Goal: Transaction & Acquisition: Subscribe to service/newsletter

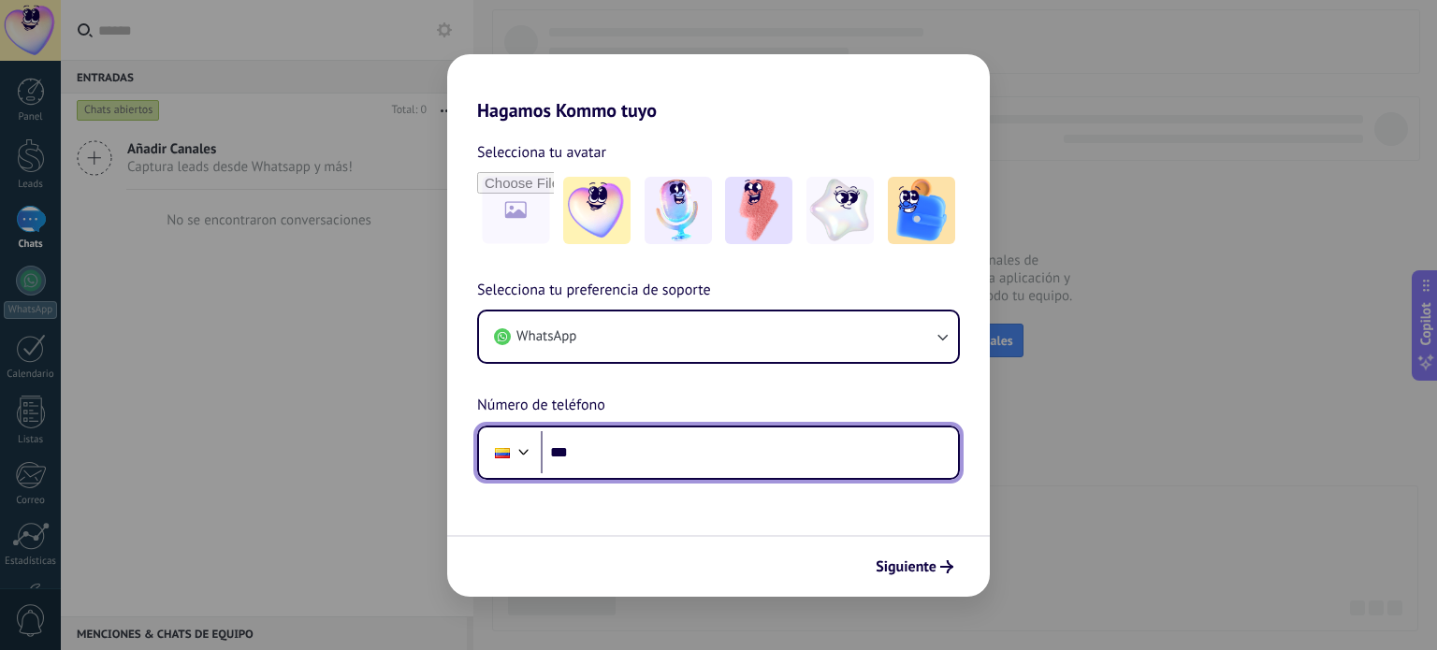
click at [659, 438] on input "***" at bounding box center [749, 452] width 417 height 43
type input "**********"
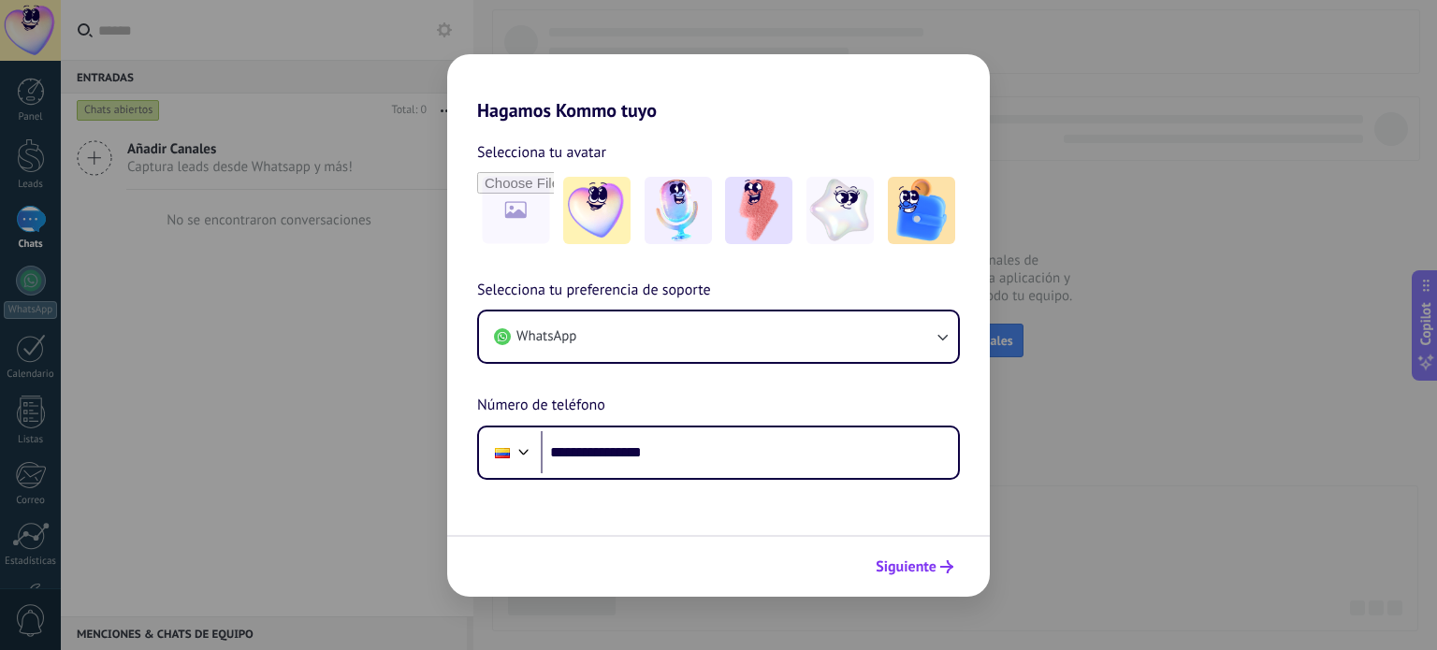
click at [902, 566] on span "Siguiente" at bounding box center [906, 567] width 61 height 13
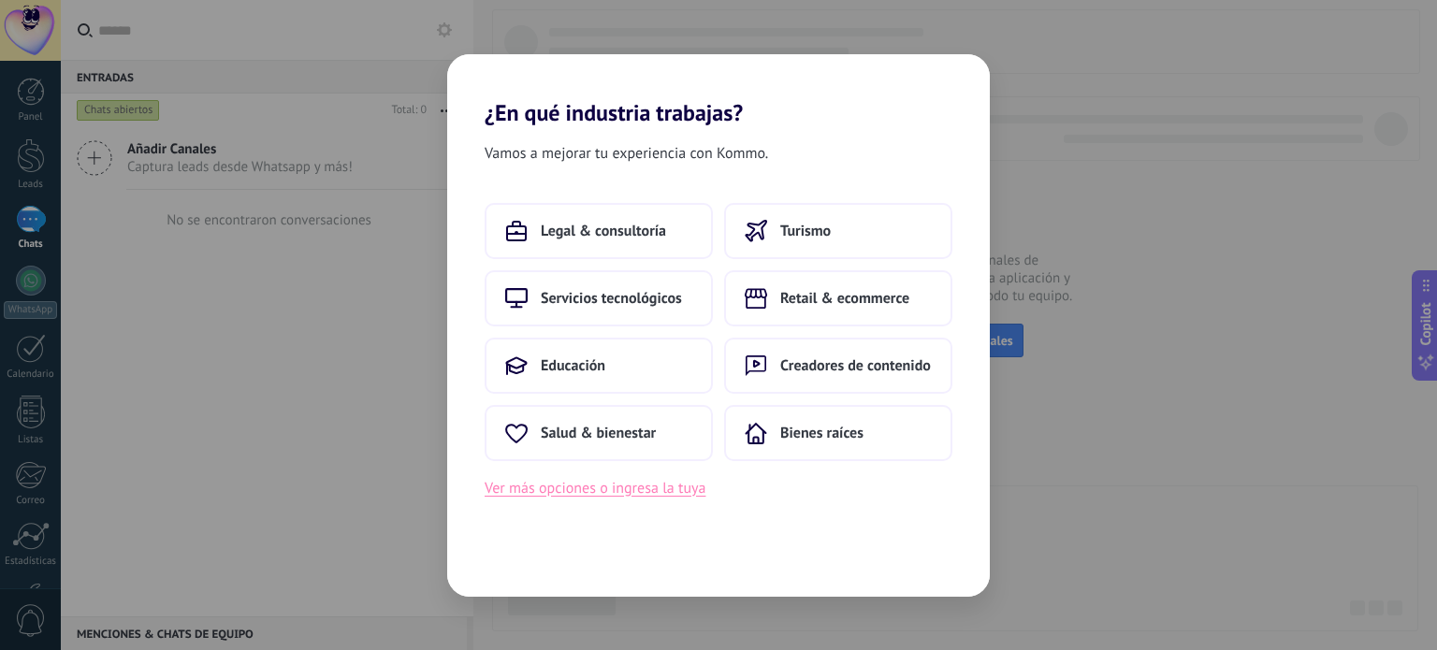
click at [634, 495] on button "Ver más opciones o ingresa la tuya" at bounding box center [595, 488] width 221 height 24
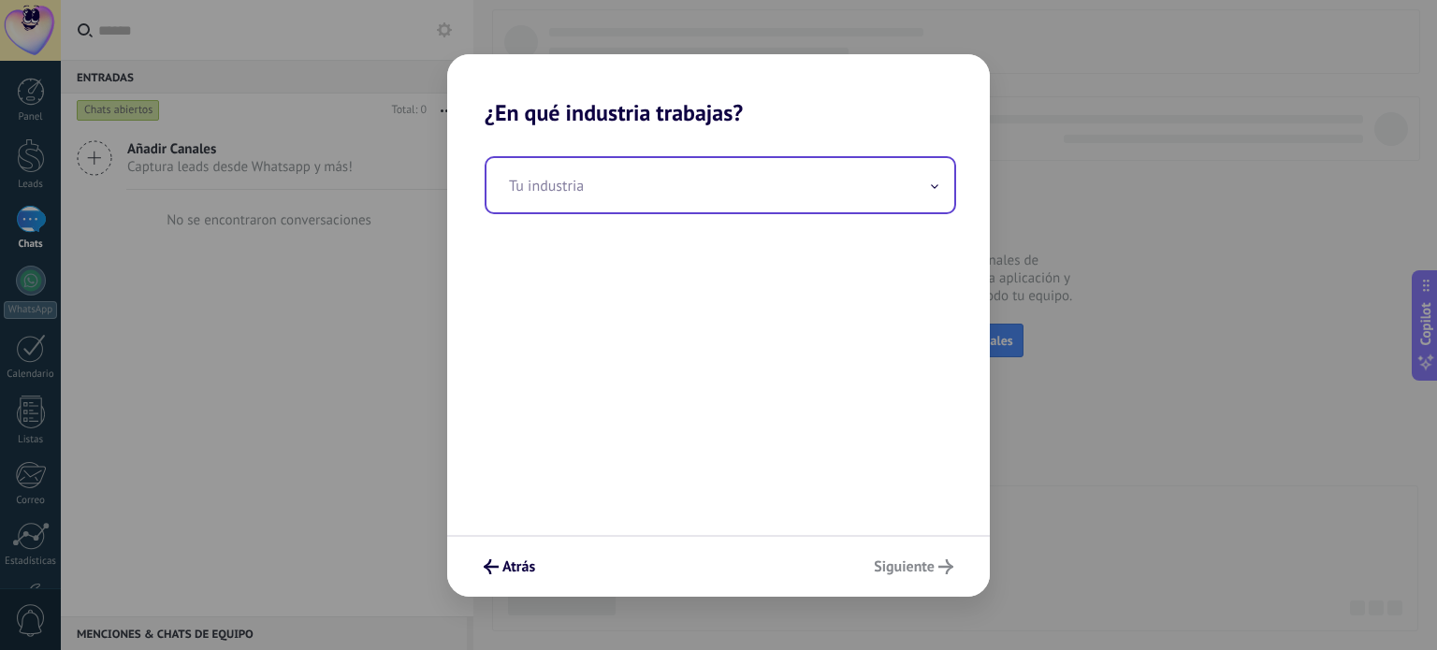
click at [671, 178] on input "text" at bounding box center [721, 185] width 468 height 54
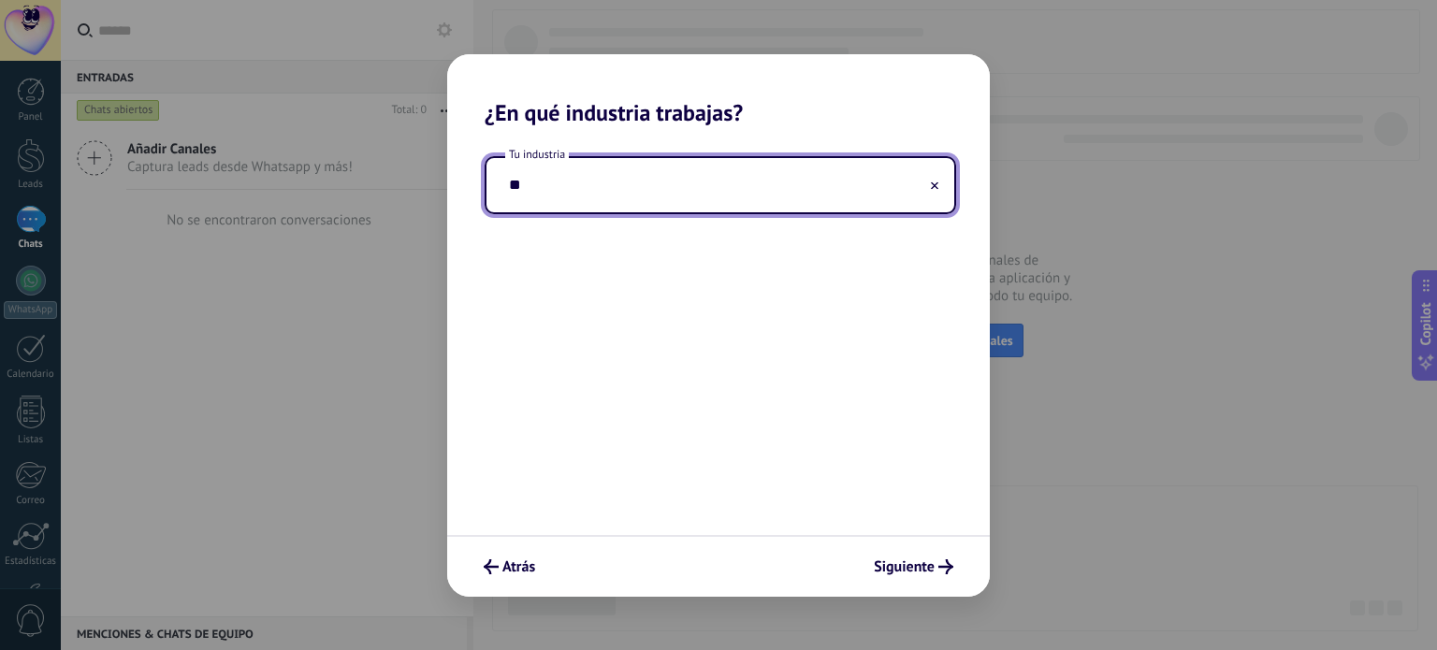
type input "*"
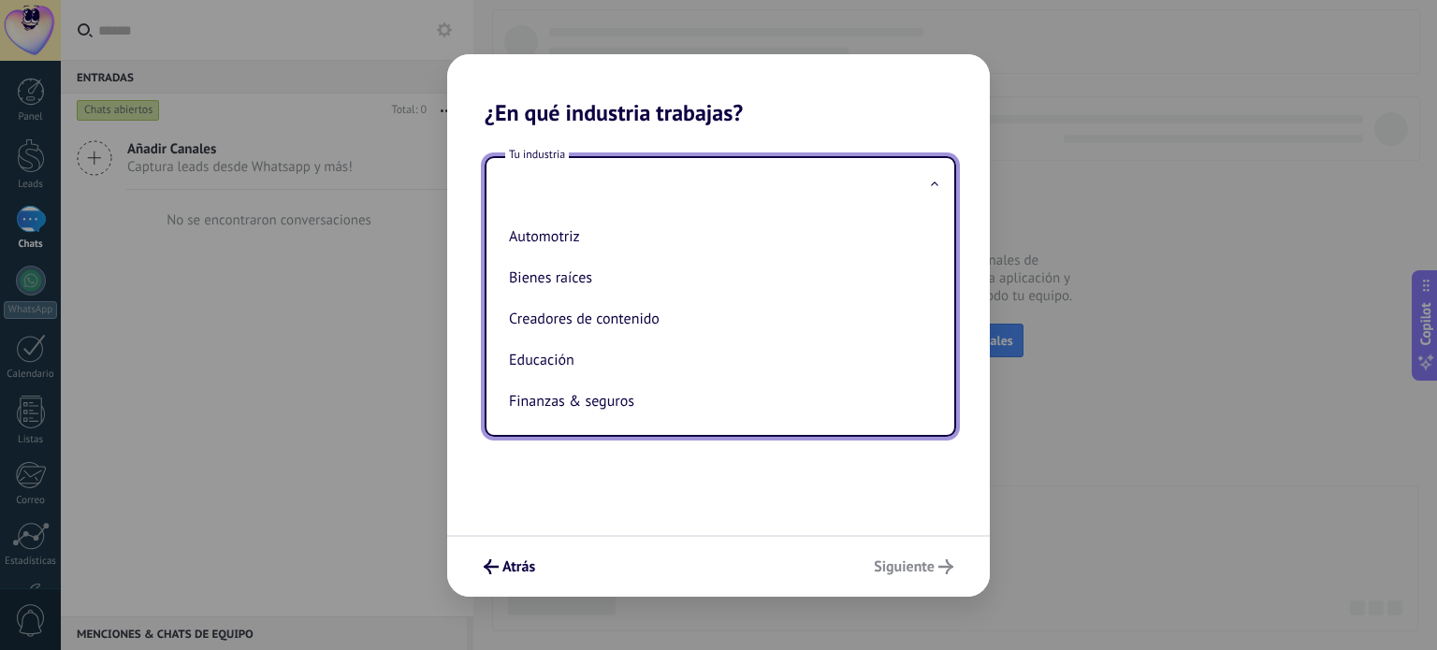
type input "*"
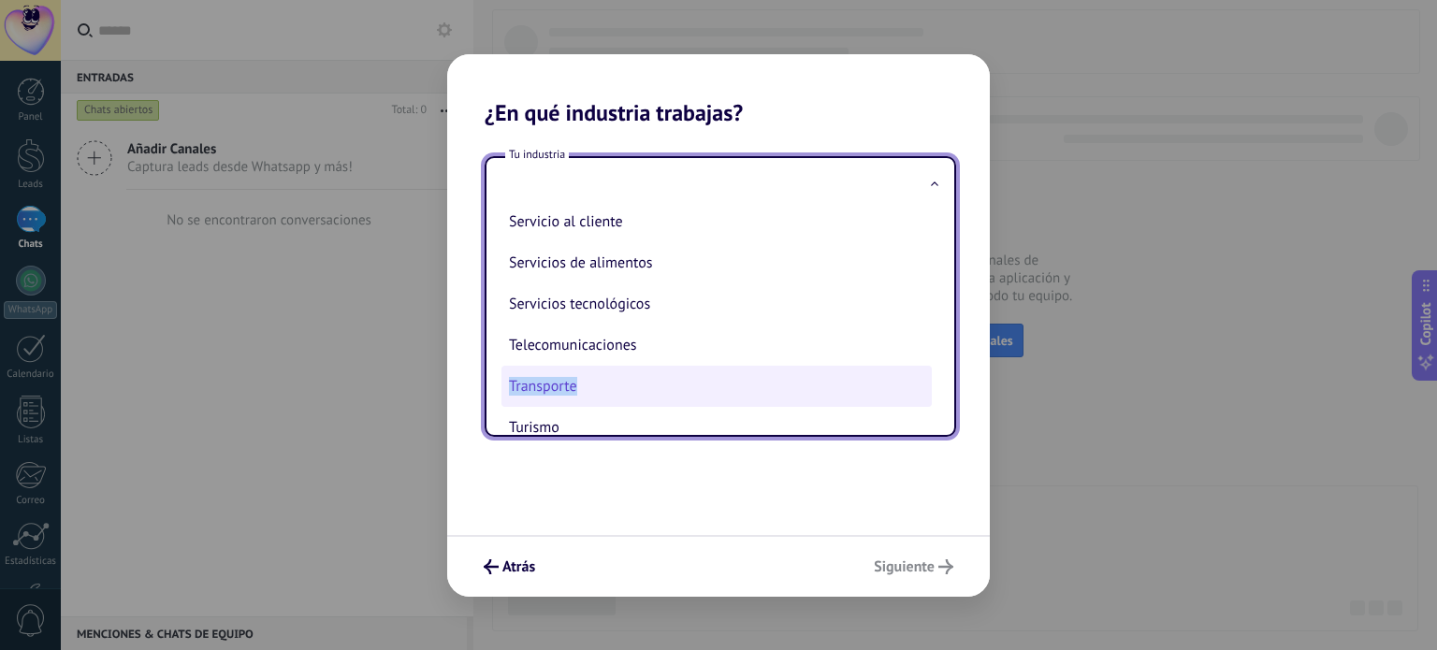
drag, startPoint x: 927, startPoint y: 370, endPoint x: 924, endPoint y: 386, distance: 17.3
click at [924, 386] on ul "Automotriz Bienes raíces Creadores de contenido Educación Finanzas & seguros Go…" at bounding box center [713, 323] width 453 height 223
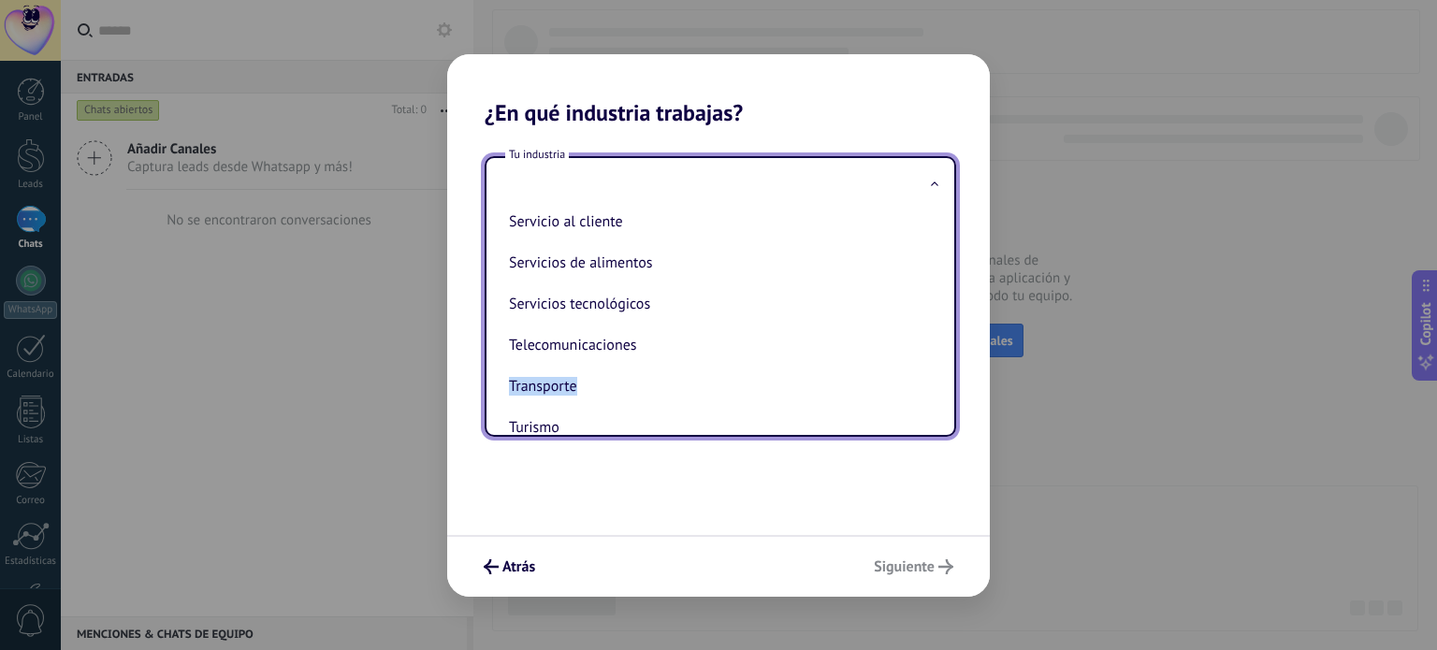
scroll to position [508, 0]
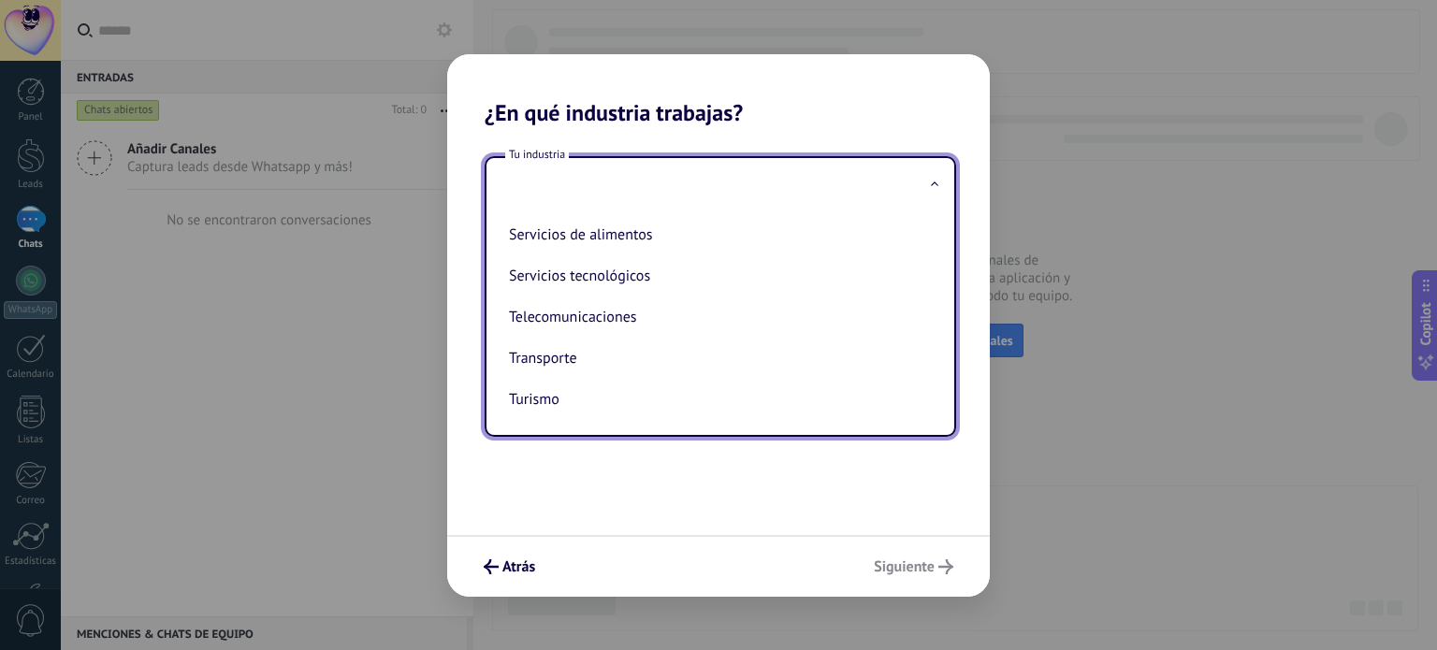
click at [932, 176] on span at bounding box center [934, 185] width 9 height 18
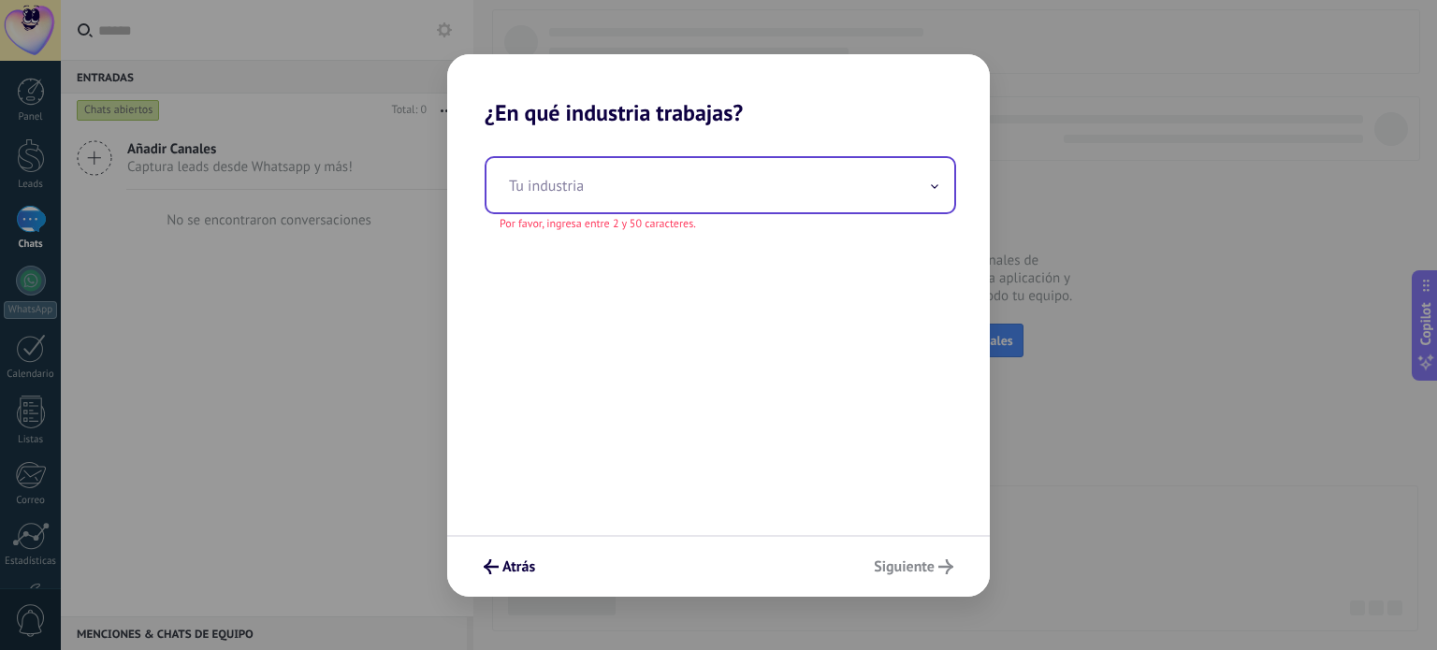
click at [932, 176] on div "Tu industria" at bounding box center [721, 185] width 468 height 54
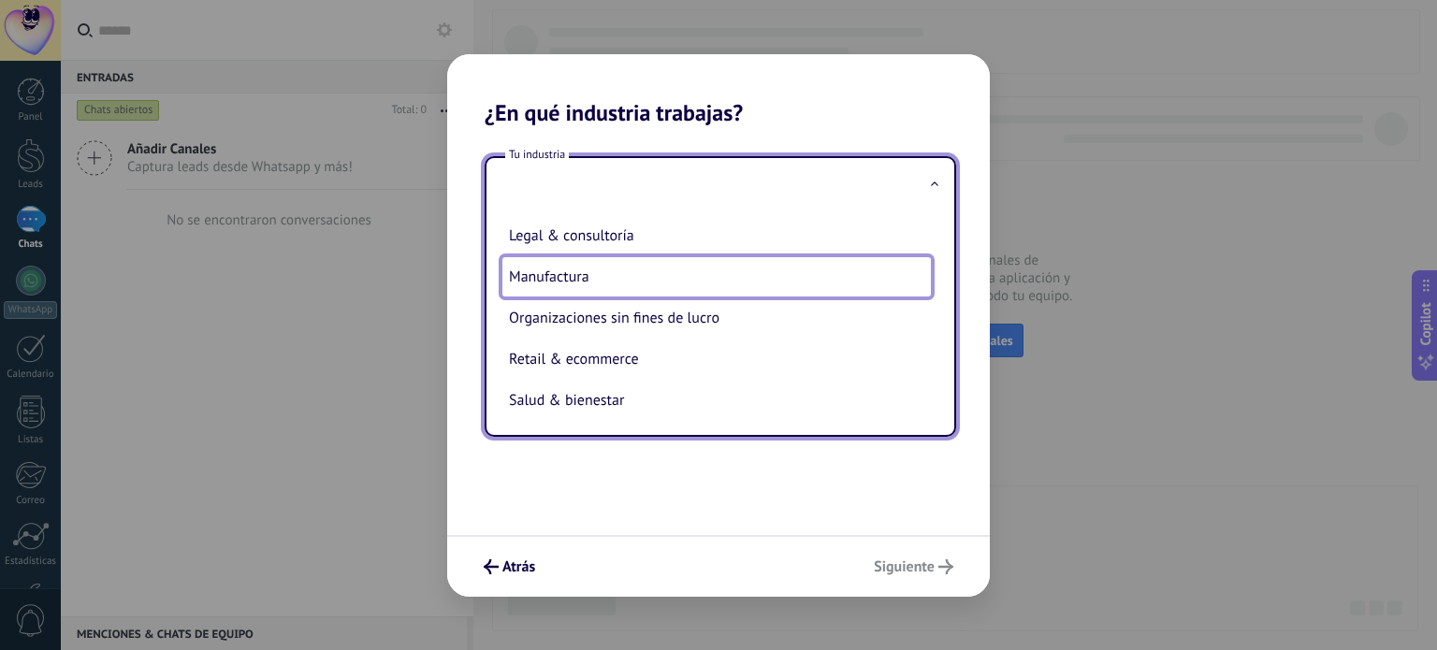
scroll to position [206, 0]
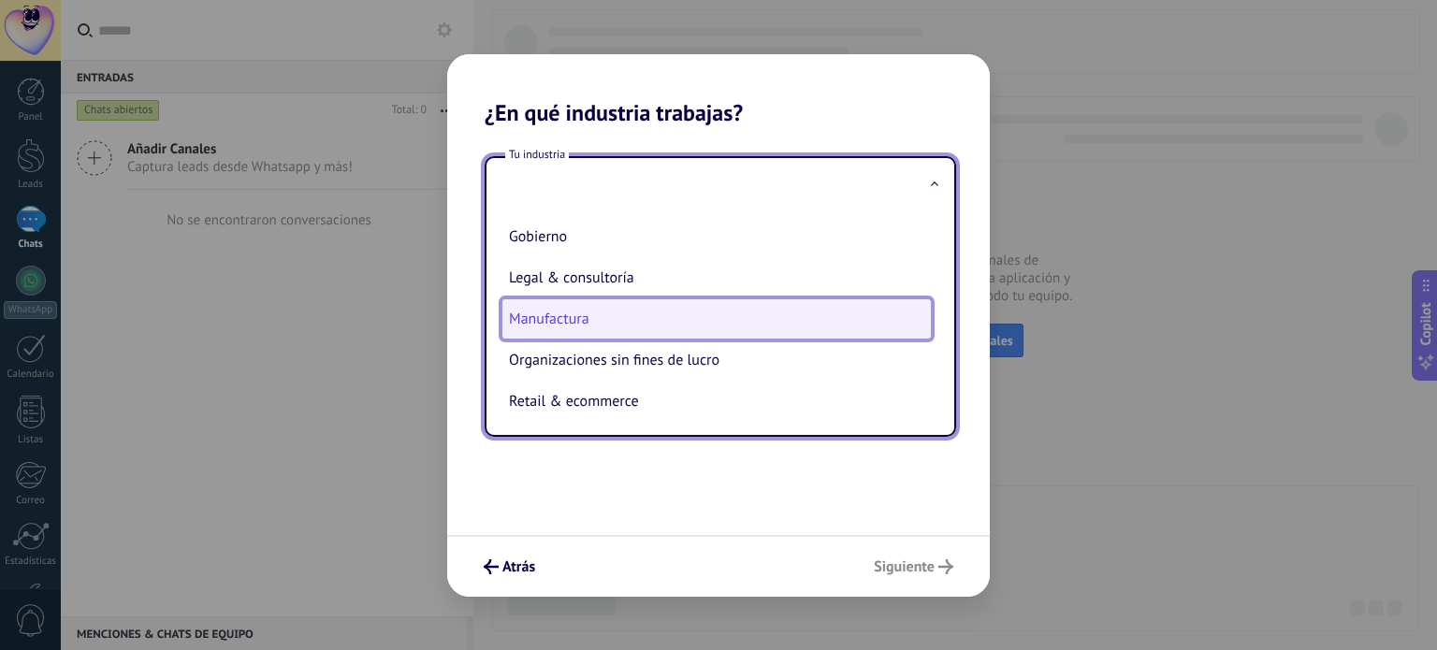
click at [577, 336] on li "Manufactura" at bounding box center [717, 319] width 430 height 41
type input "**********"
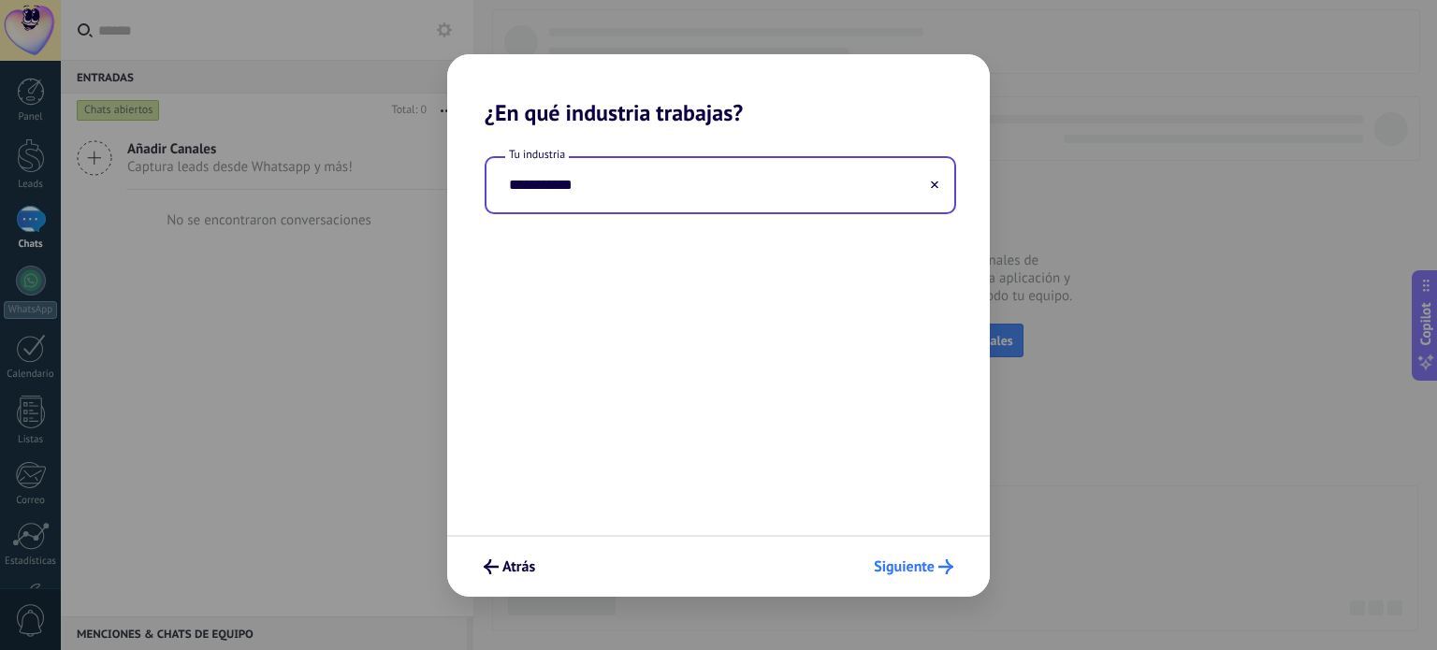
click at [946, 572] on icon "submit" at bounding box center [946, 567] width 15 height 15
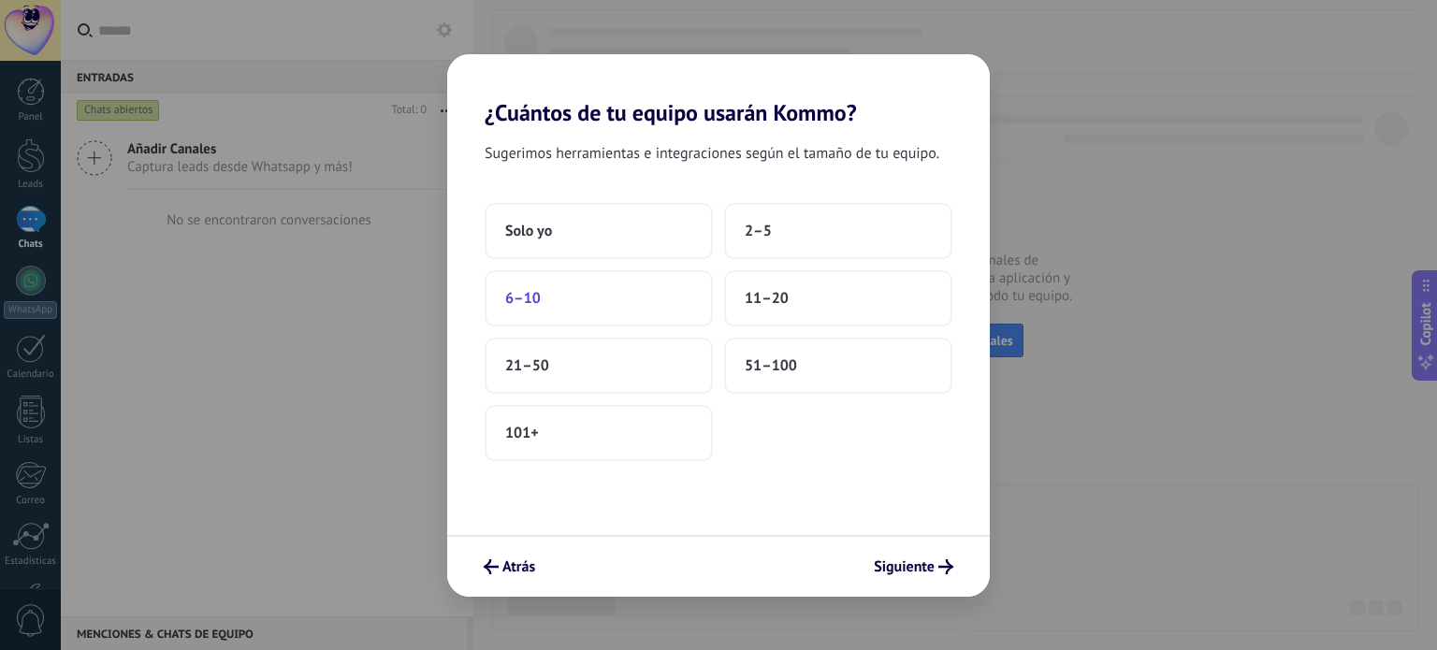
click at [602, 290] on button "6–10" at bounding box center [599, 298] width 228 height 56
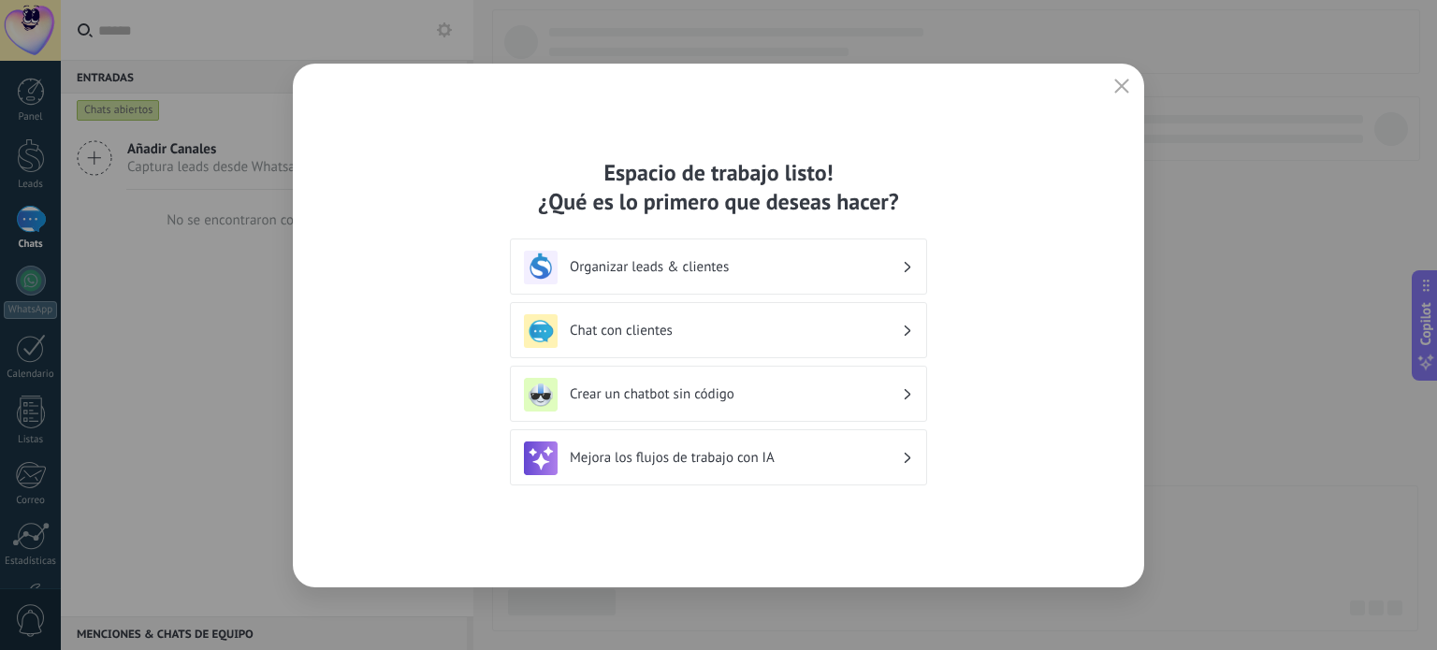
click at [653, 325] on h3 "Chat con clientes" at bounding box center [736, 331] width 332 height 18
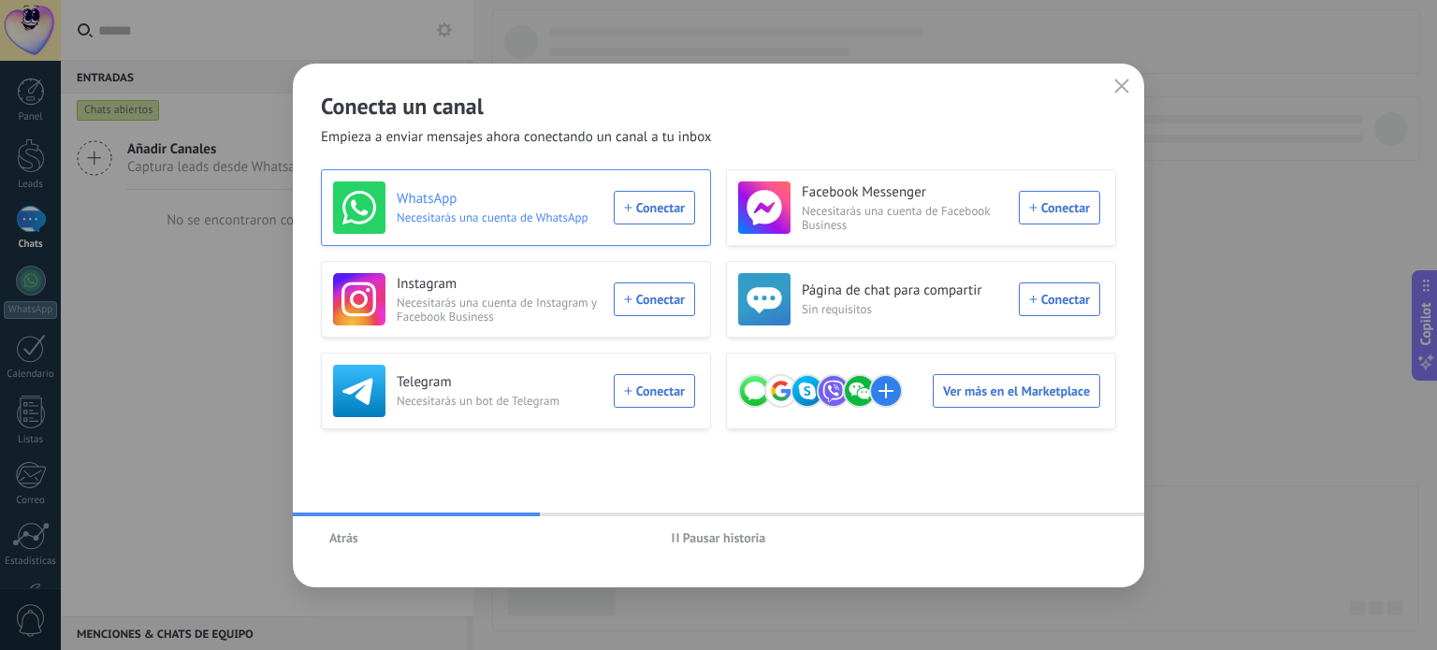
click at [449, 201] on h3 "WhatsApp" at bounding box center [500, 199] width 206 height 19
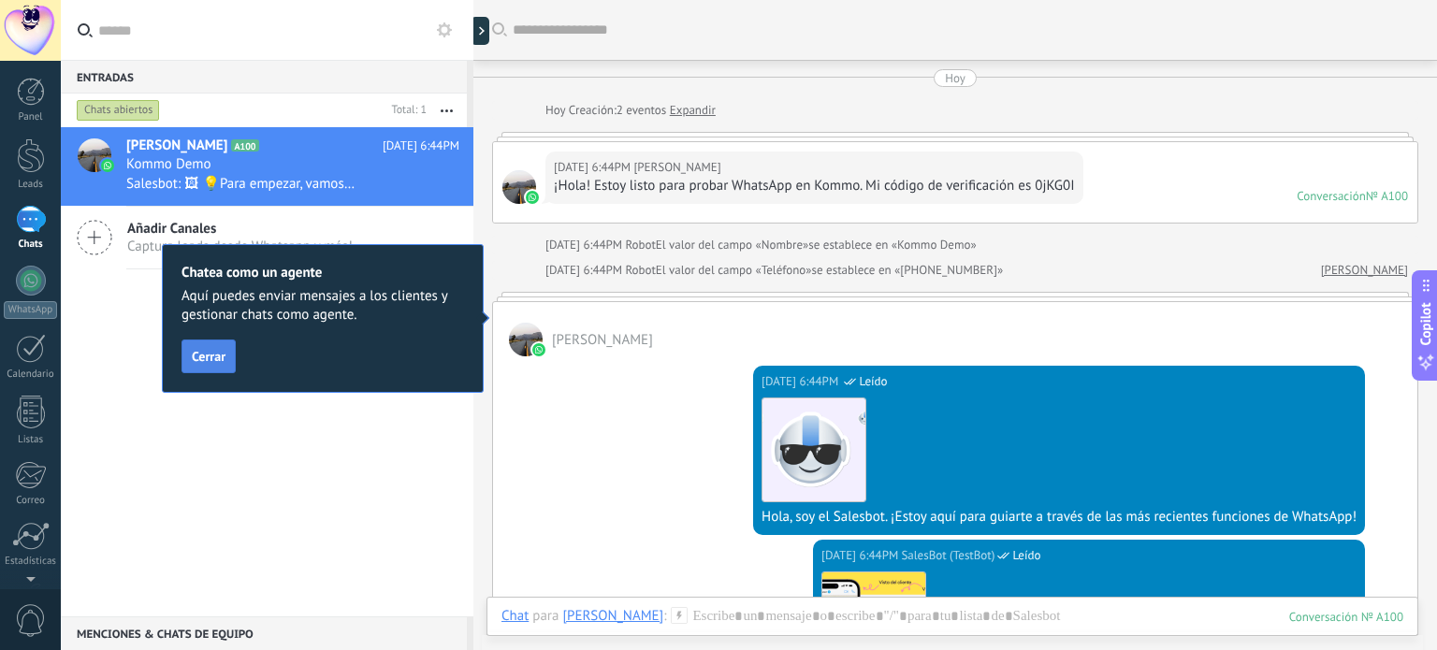
click at [208, 360] on span "Cerrar" at bounding box center [209, 356] width 34 height 13
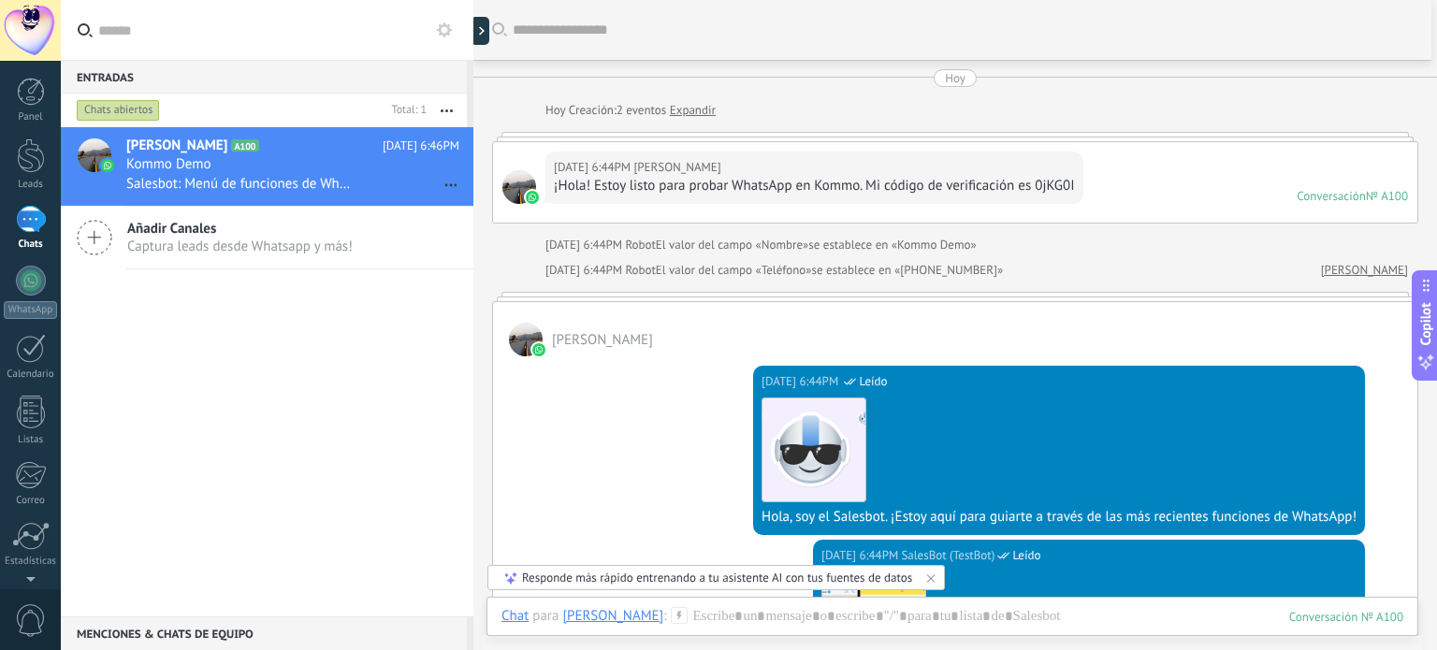
click at [36, 265] on div "Panel Leads 1 Chats WhatsApp Clientes" at bounding box center [30, 398] width 61 height 640
click at [34, 283] on div at bounding box center [31, 281] width 30 height 30
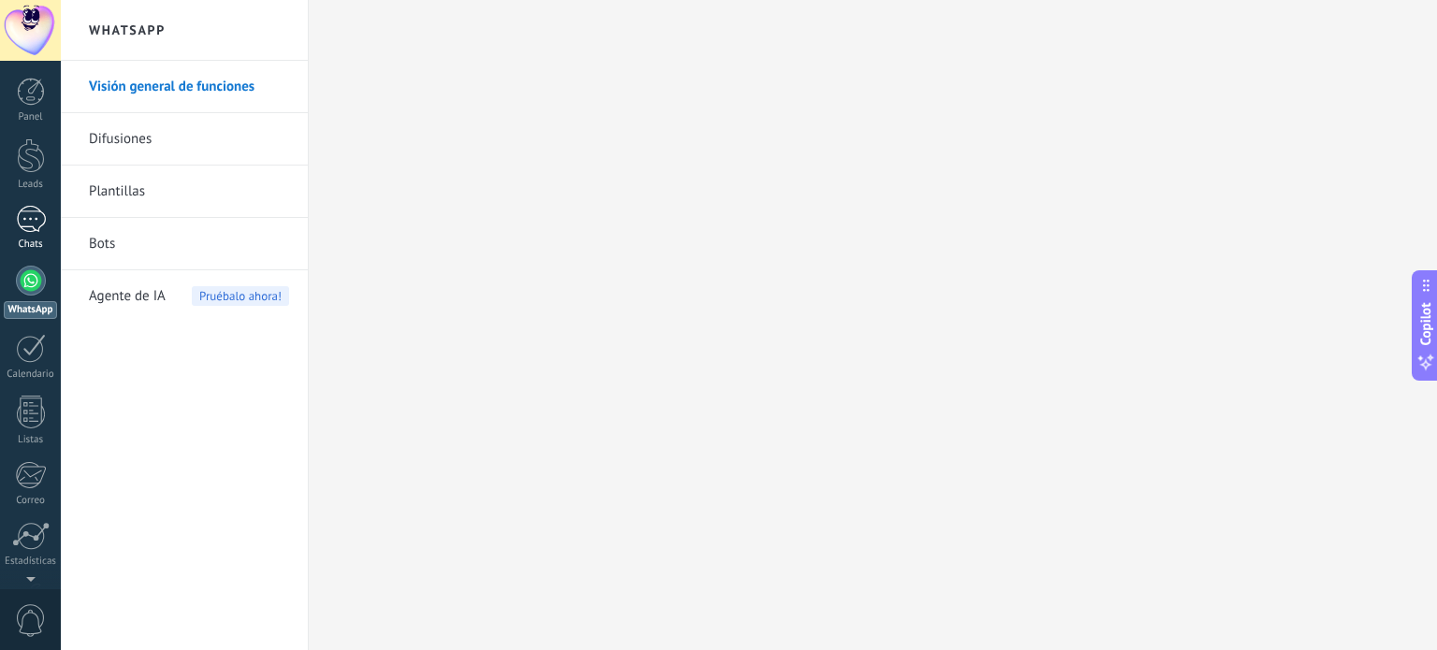
click at [37, 210] on div "1" at bounding box center [31, 219] width 30 height 27
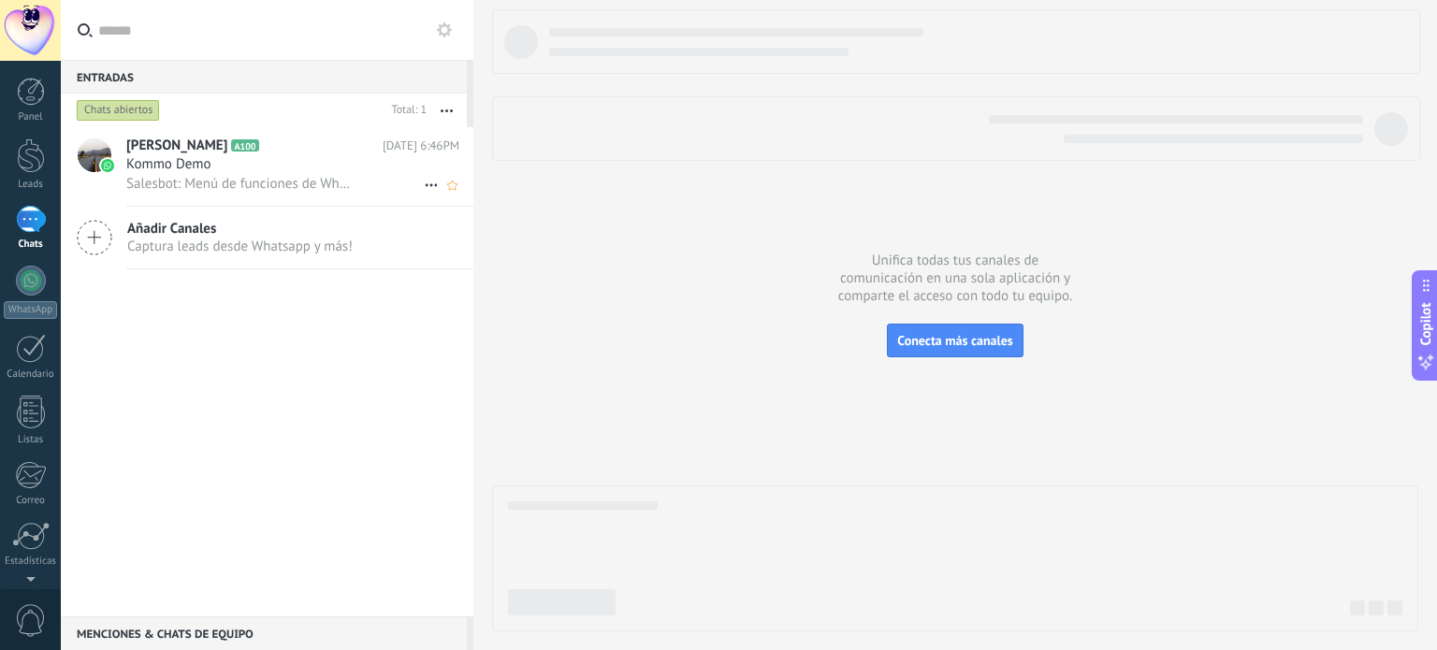
click at [155, 152] on span "[PERSON_NAME]" at bounding box center [176, 146] width 101 height 19
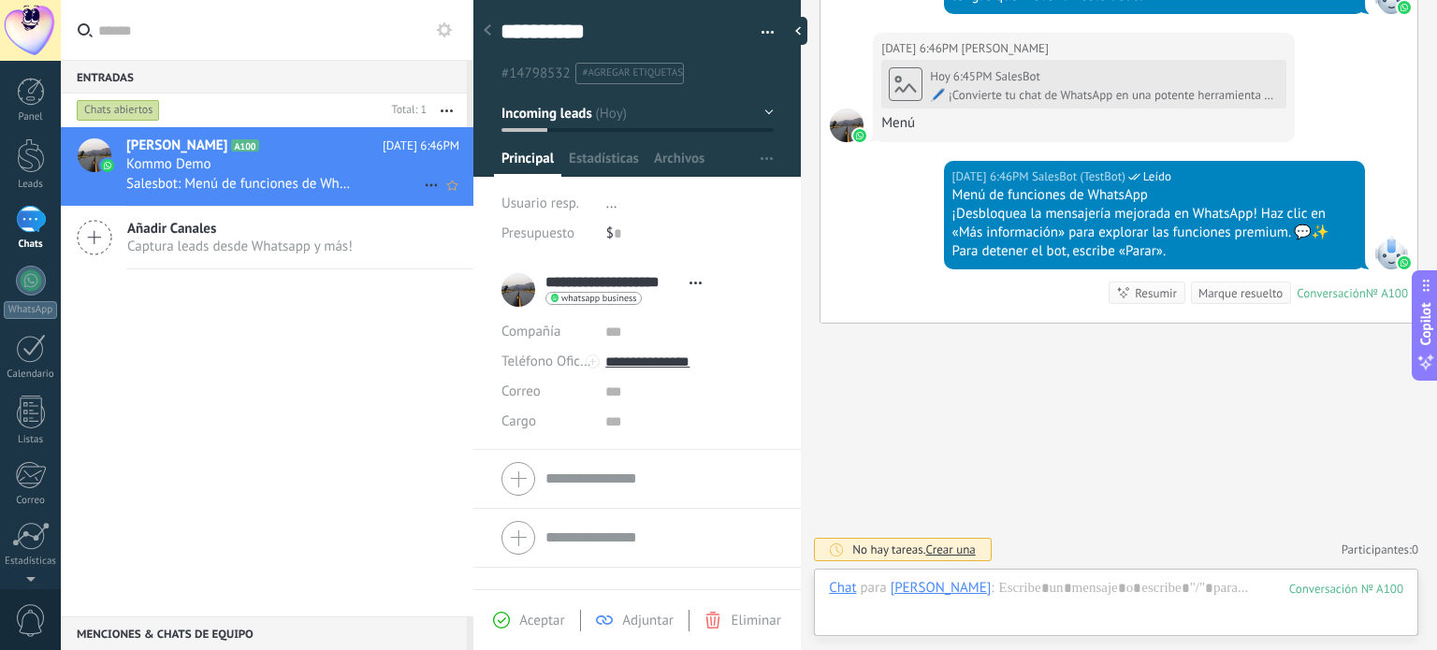
scroll to position [27, 0]
click at [26, 87] on div at bounding box center [31, 92] width 28 height 28
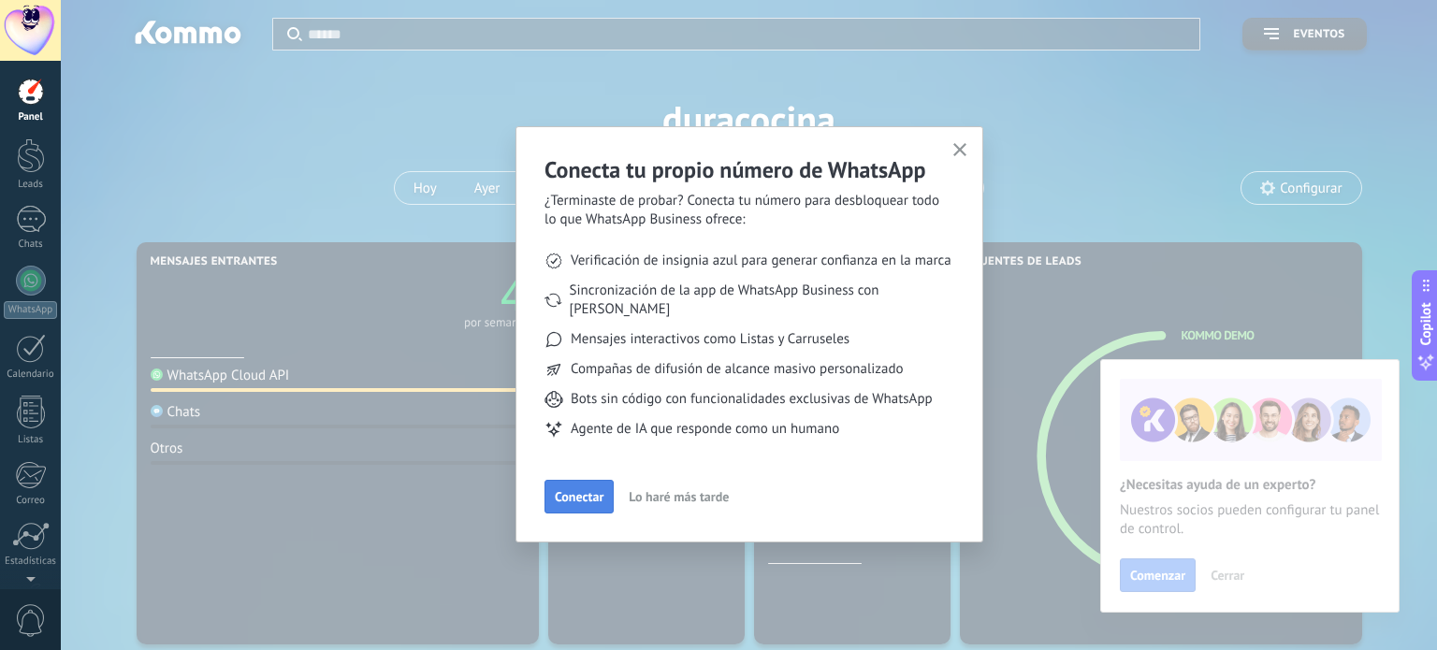
click at [566, 490] on span "Conectar" at bounding box center [579, 496] width 49 height 13
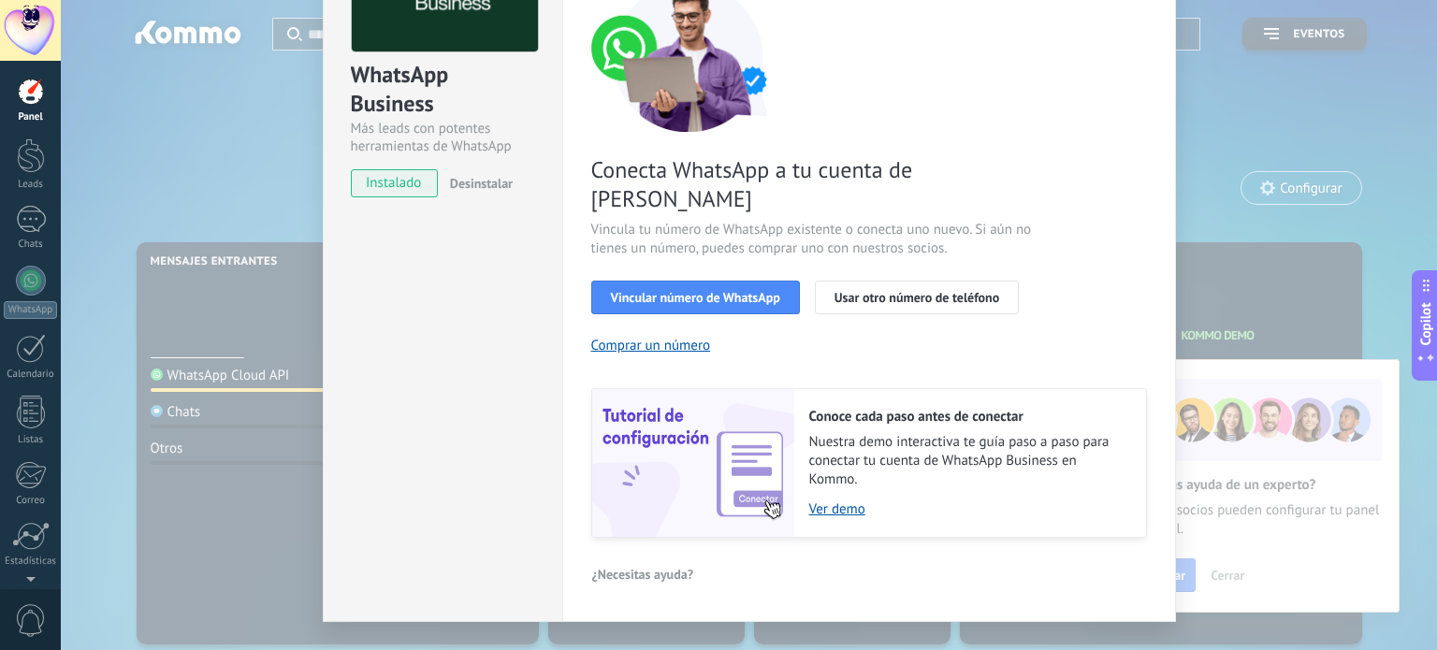
scroll to position [180, 0]
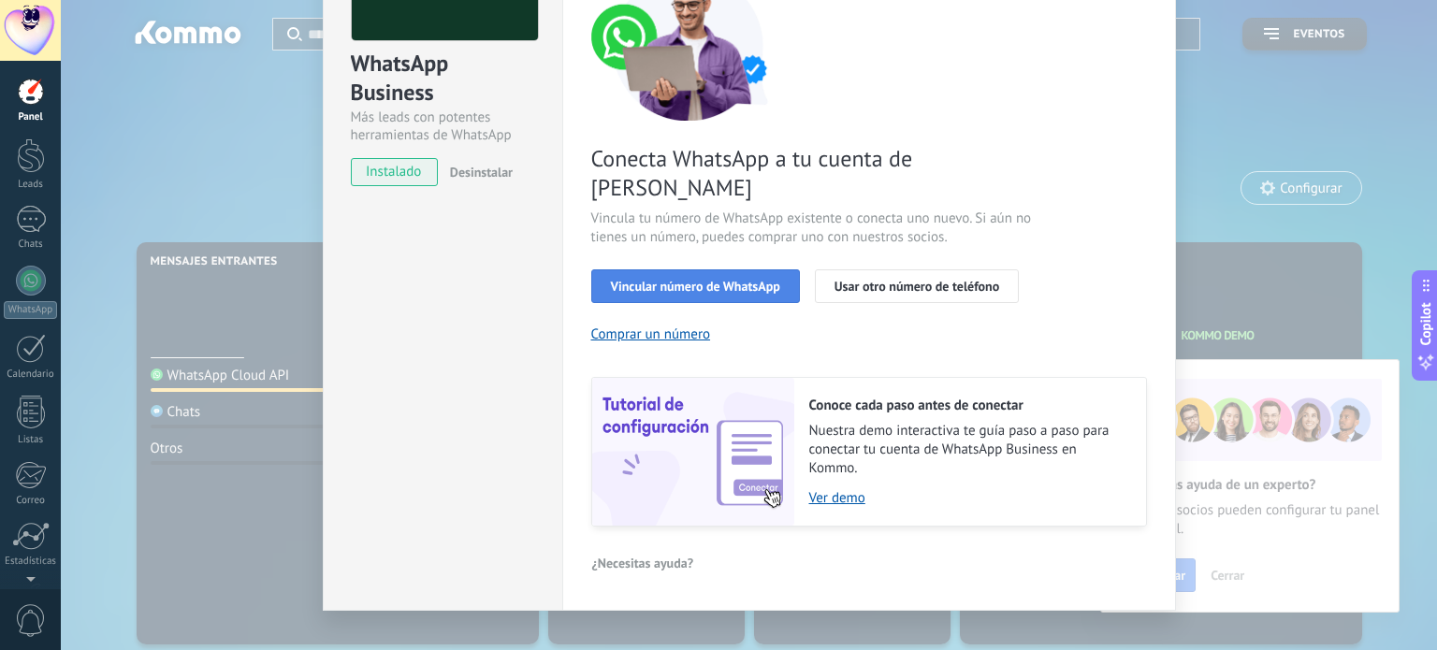
click at [699, 280] on span "Vincular número de WhatsApp" at bounding box center [695, 286] width 169 height 13
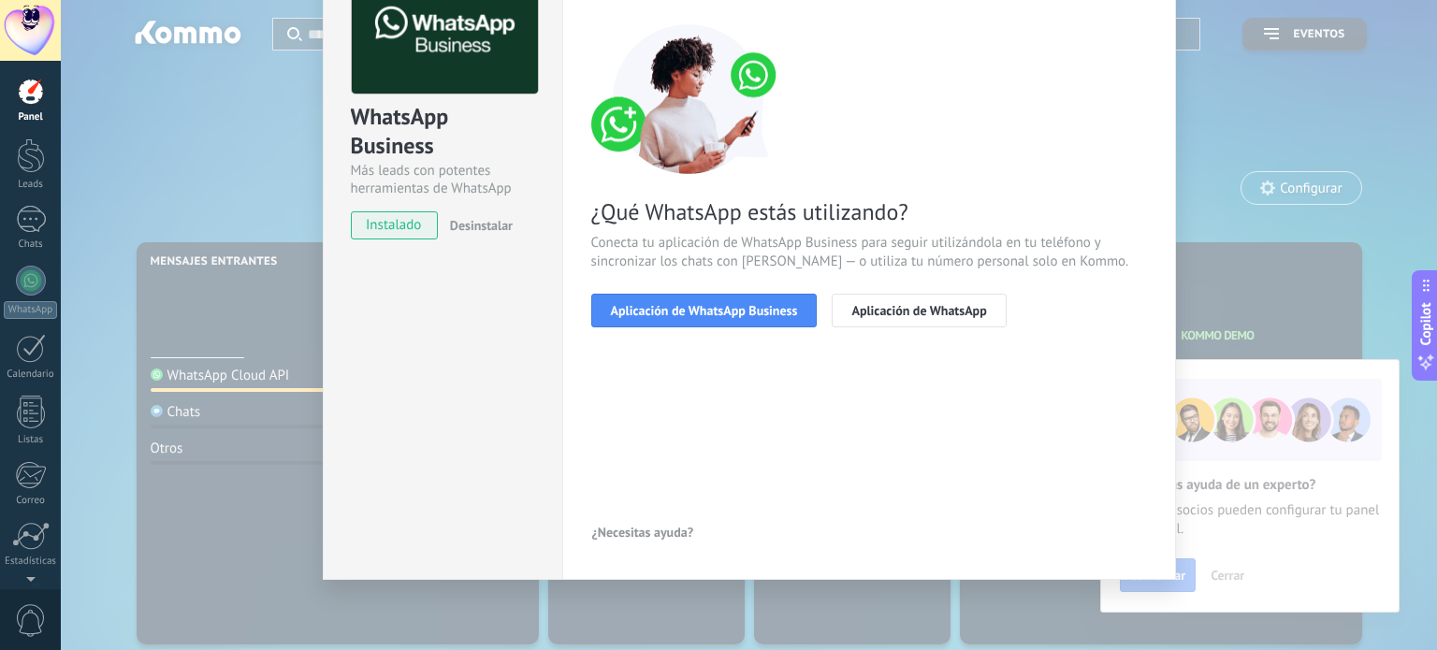
scroll to position [125, 0]
click at [664, 317] on span "Aplicación de WhatsApp Business" at bounding box center [704, 311] width 187 height 13
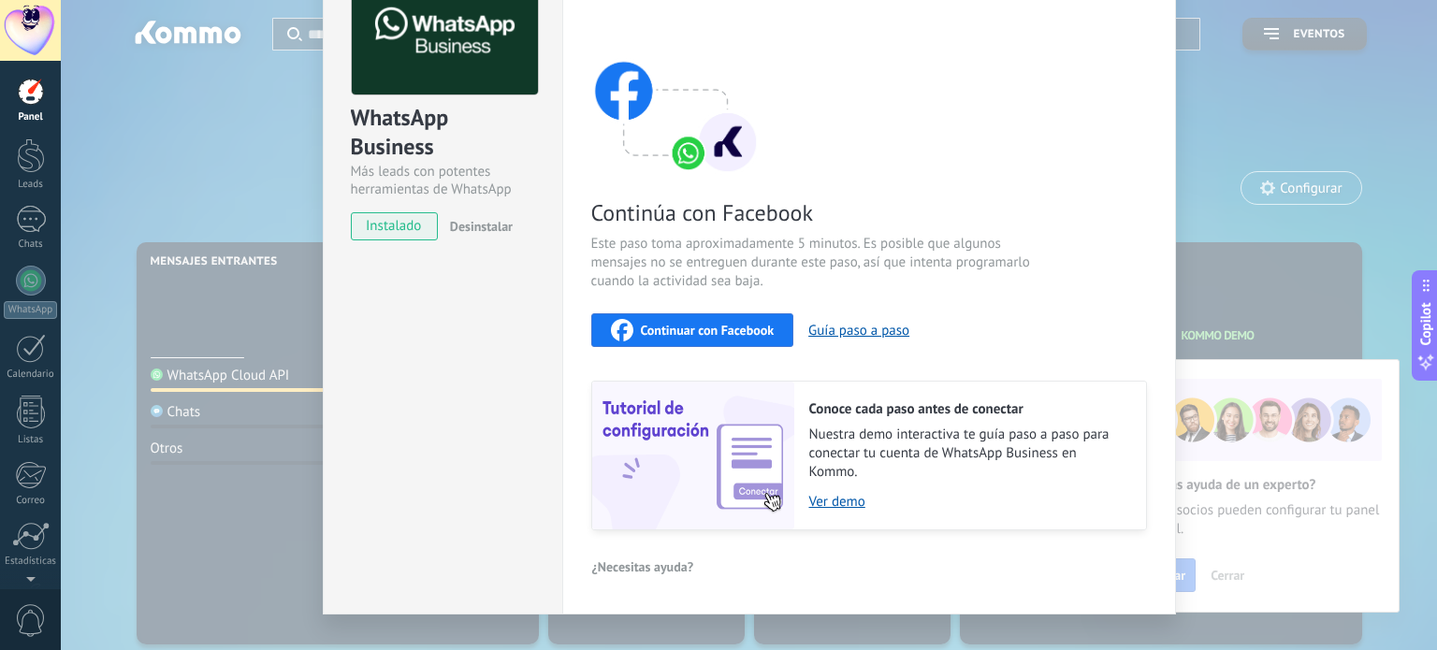
click at [372, 225] on span "instalado" at bounding box center [394, 226] width 85 height 28
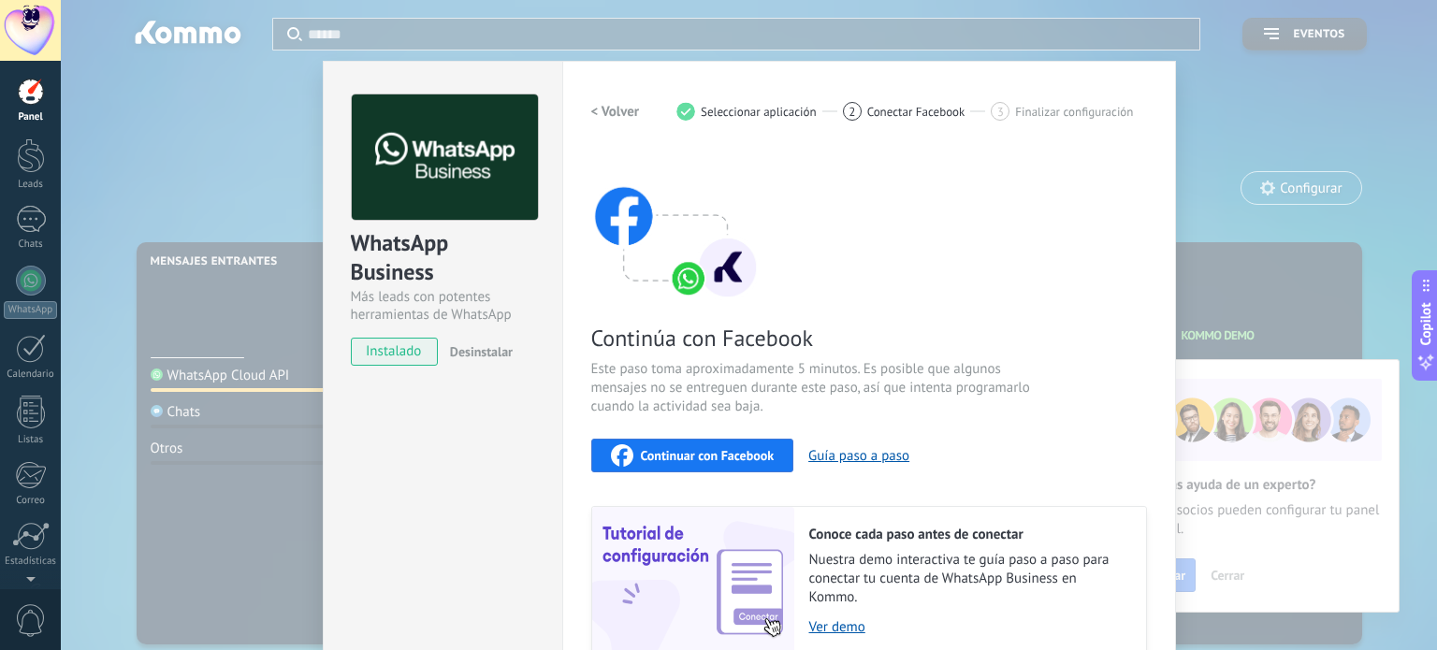
click at [412, 259] on div "WhatsApp Business" at bounding box center [443, 258] width 184 height 60
click at [760, 110] on span "Seleccionar aplicación" at bounding box center [759, 112] width 116 height 14
click at [707, 468] on button "Continuar con Facebook" at bounding box center [692, 456] width 203 height 34
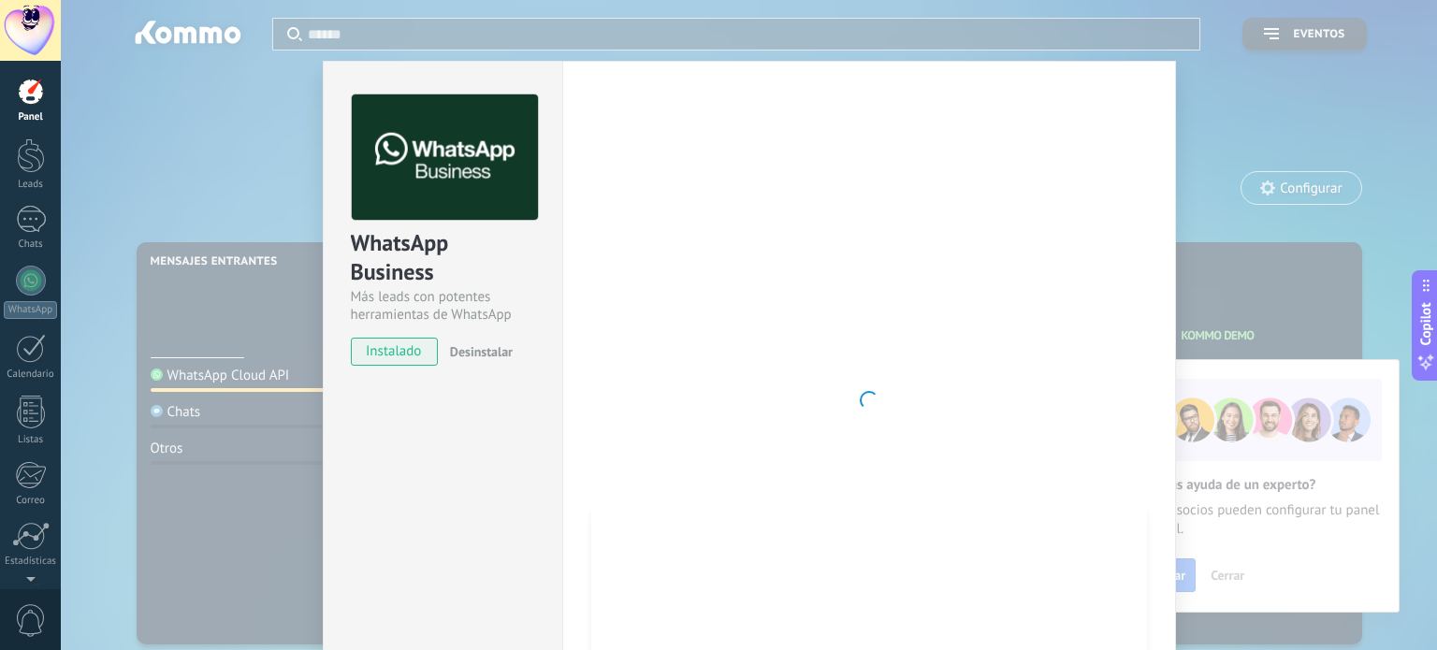
click at [370, 354] on span "instalado" at bounding box center [394, 352] width 85 height 28
click at [30, 149] on div at bounding box center [31, 155] width 28 height 35
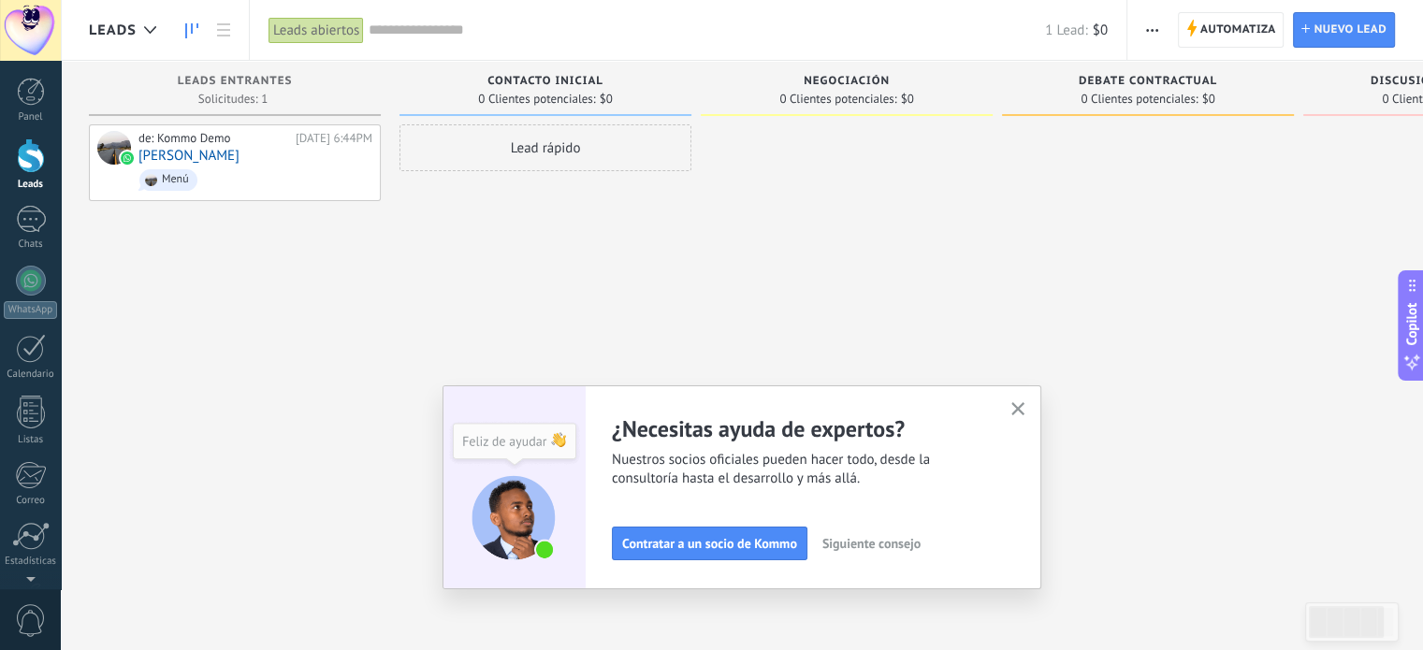
click at [1157, 30] on use "button" at bounding box center [1152, 30] width 12 height 3
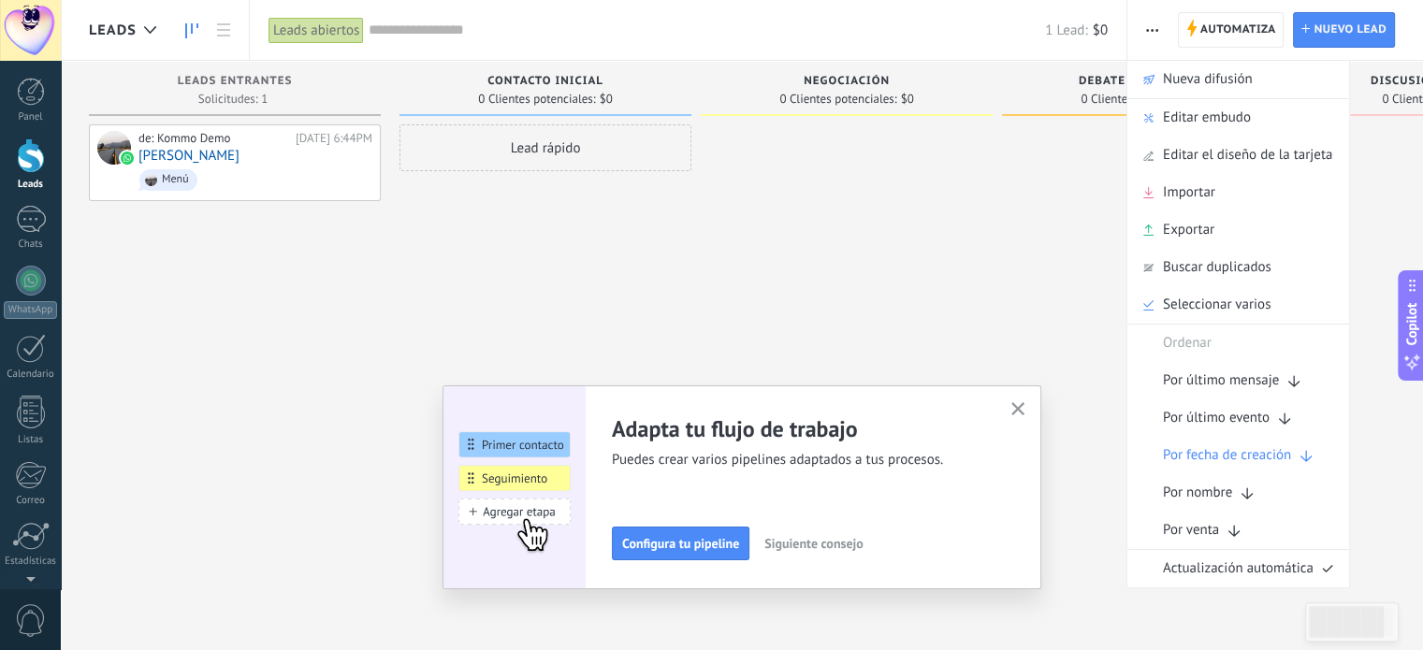
click at [947, 254] on div at bounding box center [847, 327] width 292 height 406
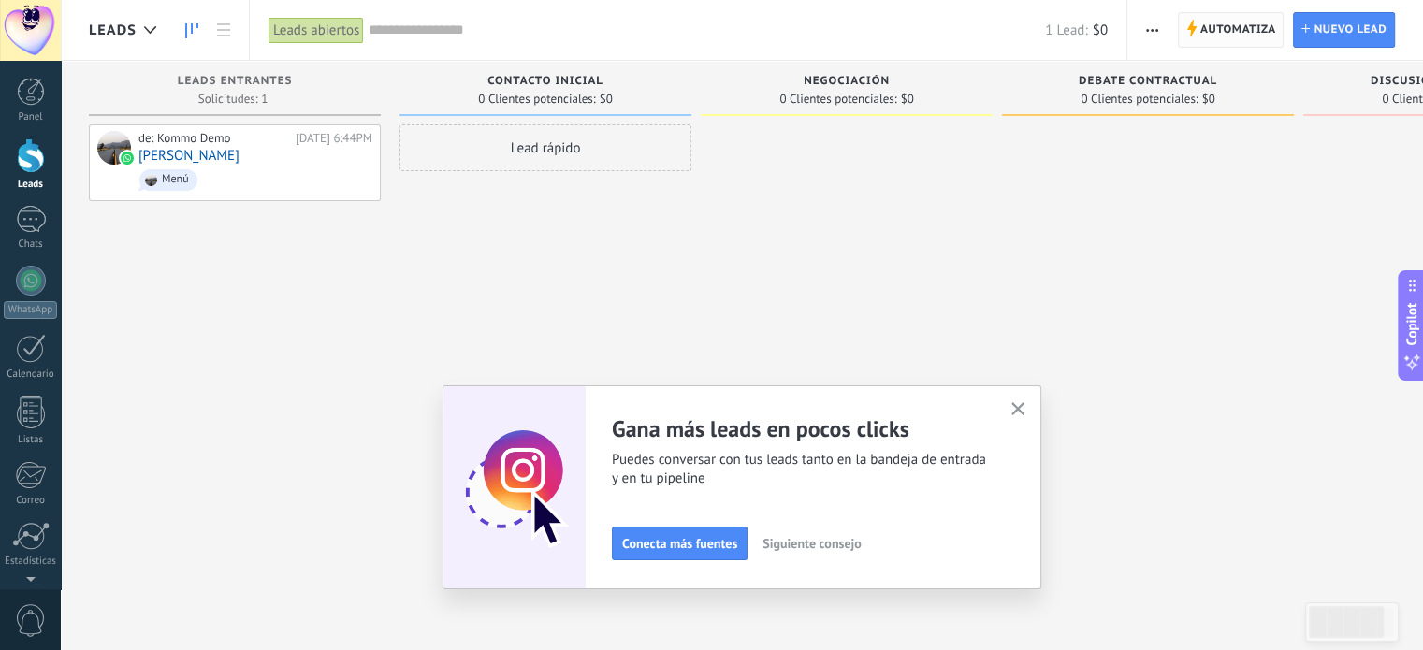
click at [1220, 31] on span "Automatiza" at bounding box center [1239, 30] width 76 height 34
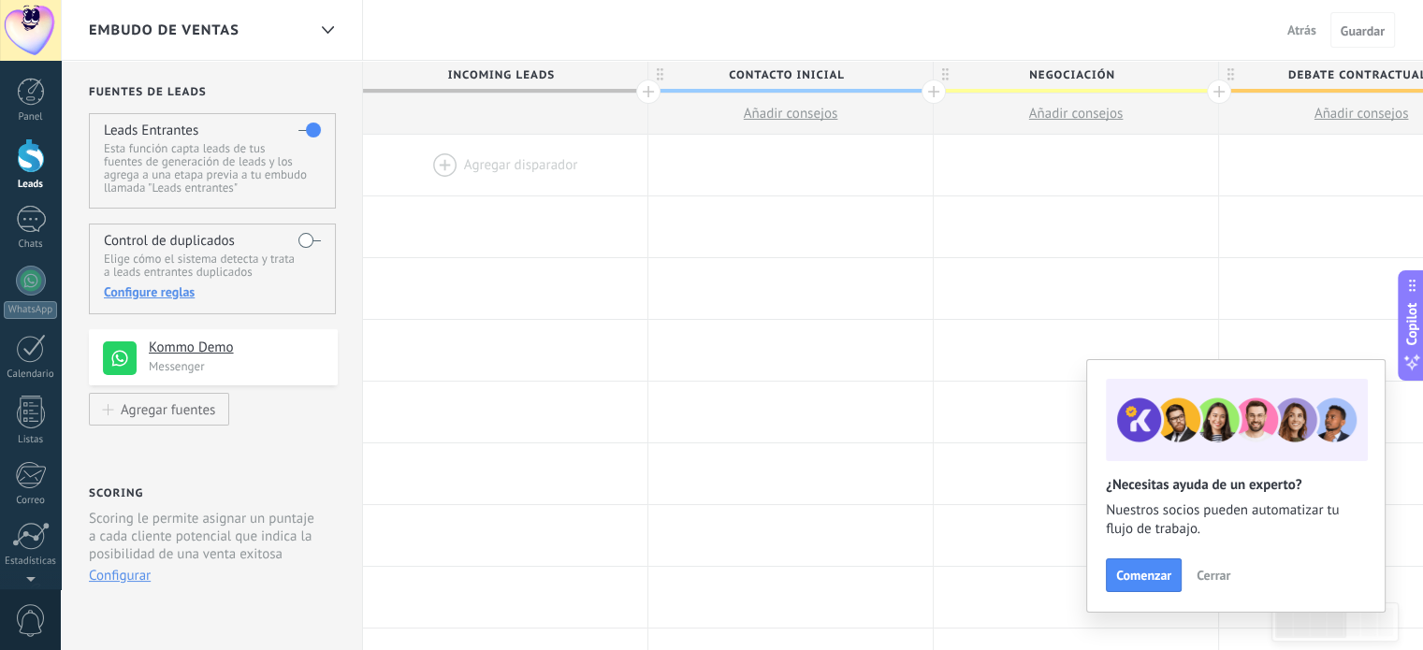
click at [1215, 576] on span "Cerrar" at bounding box center [1214, 575] width 34 height 13
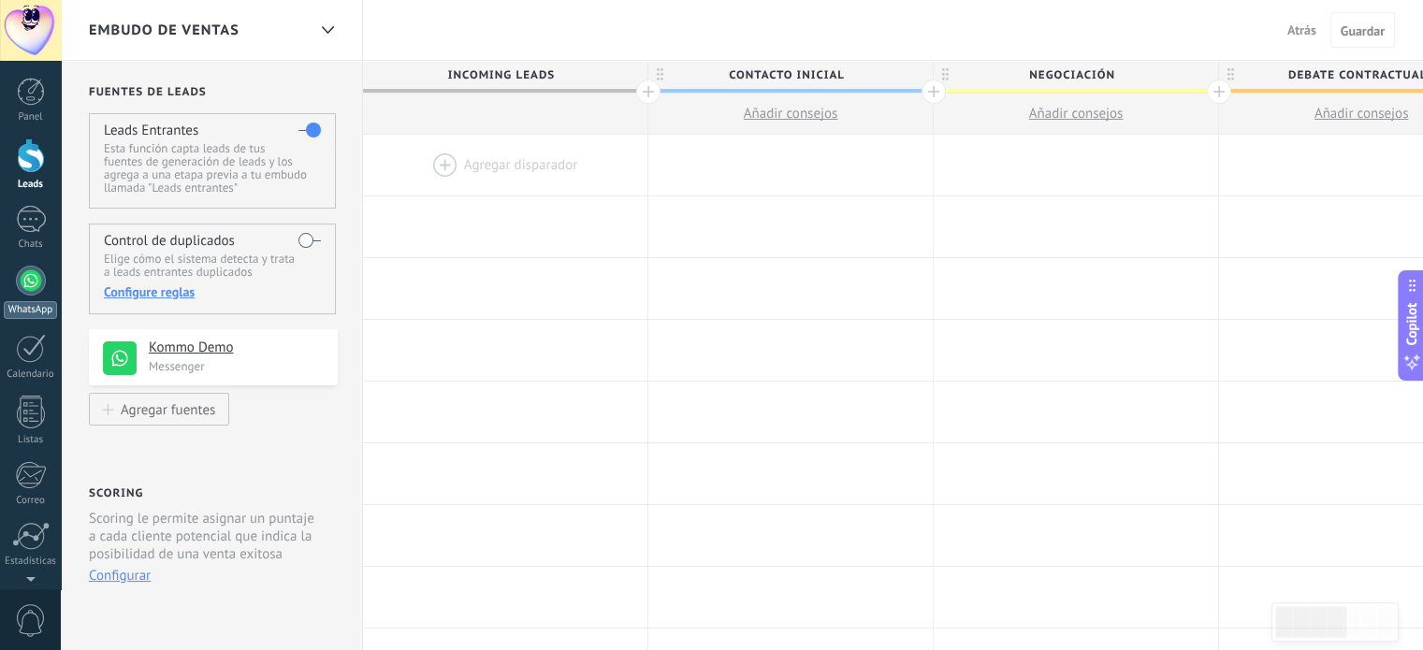
click at [26, 280] on div at bounding box center [31, 281] width 30 height 30
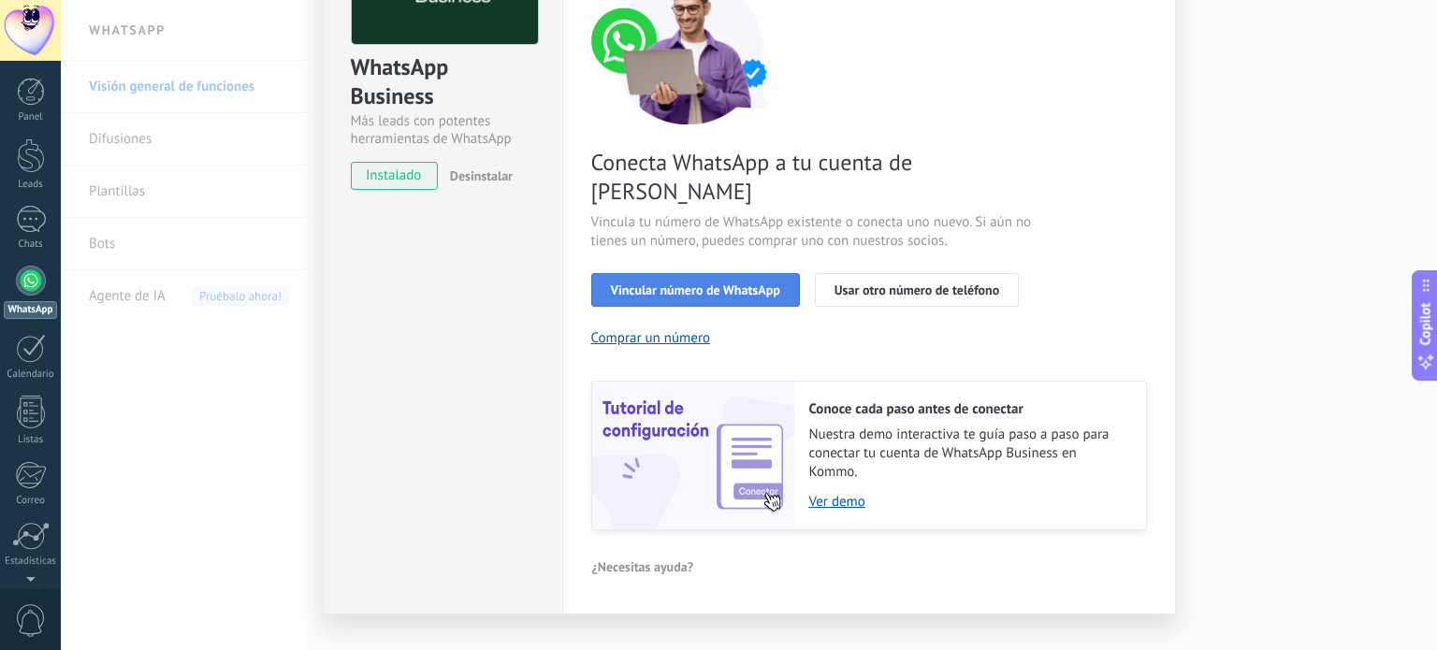
scroll to position [180, 0]
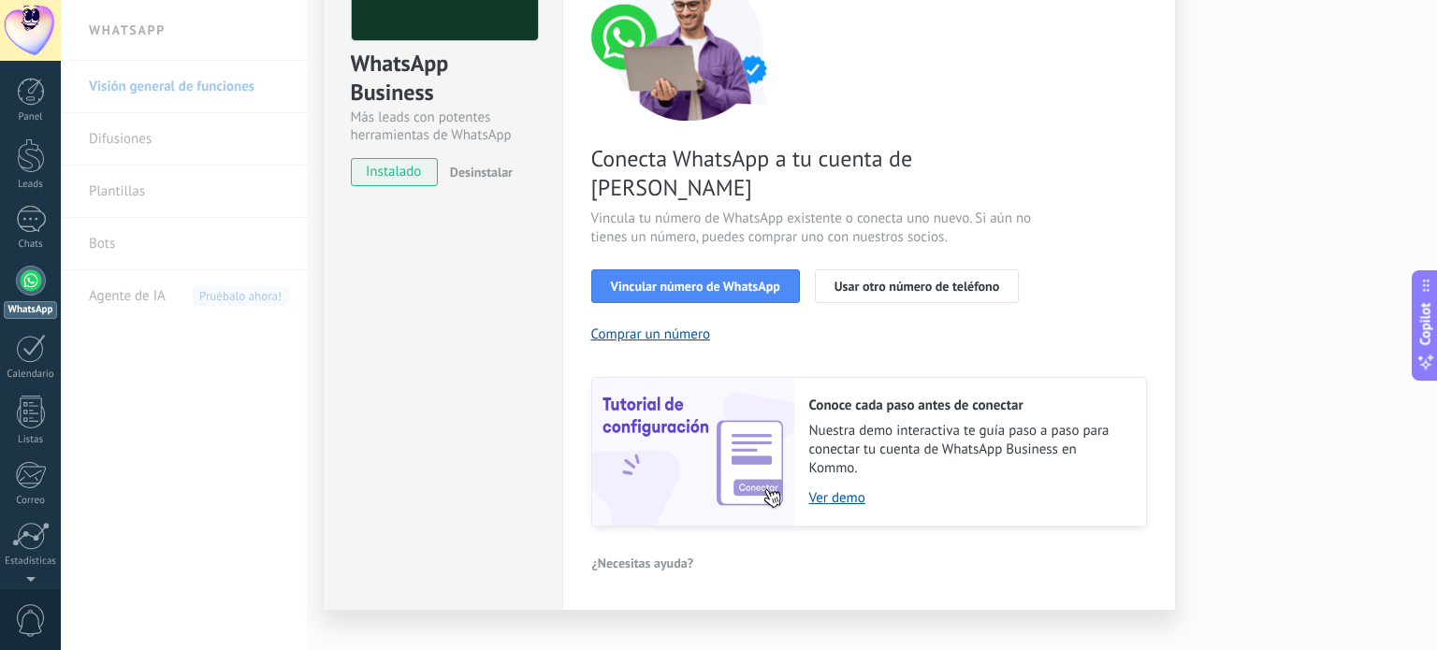
click at [496, 171] on span "Desinstalar" at bounding box center [481, 172] width 63 height 17
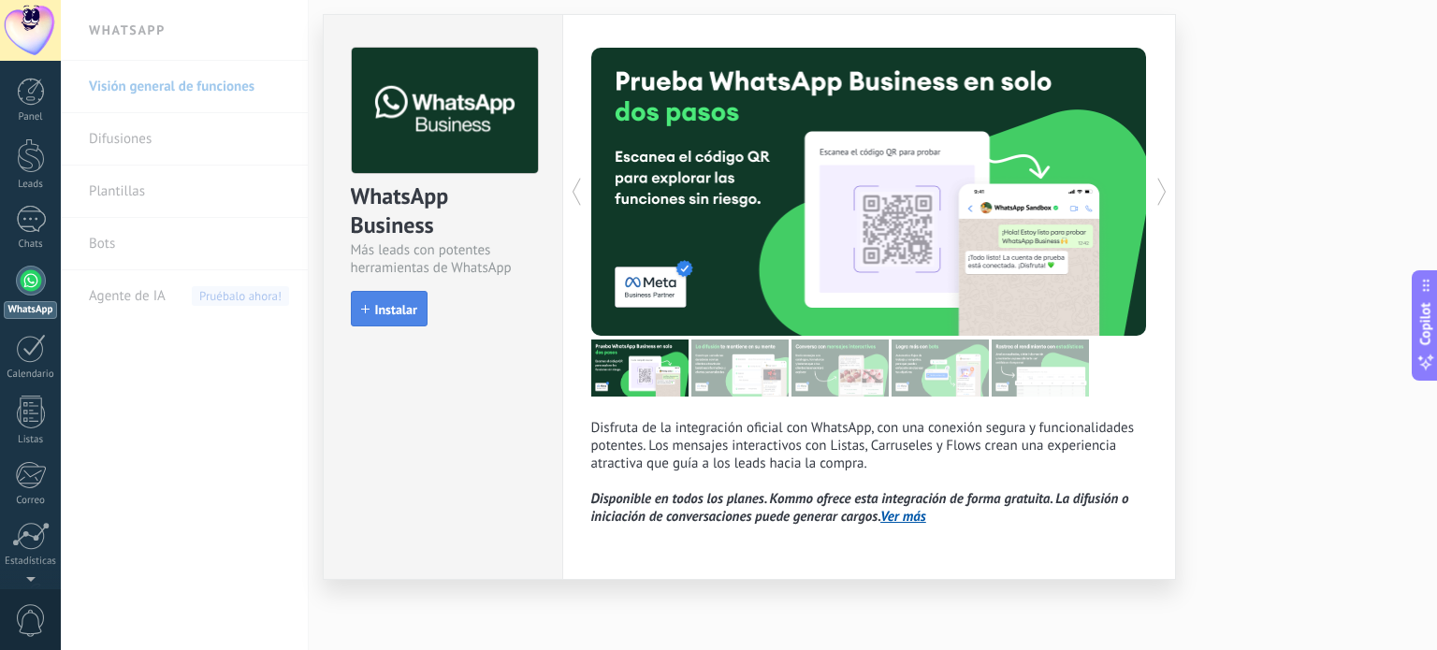
click at [385, 303] on span "Instalar" at bounding box center [396, 309] width 42 height 13
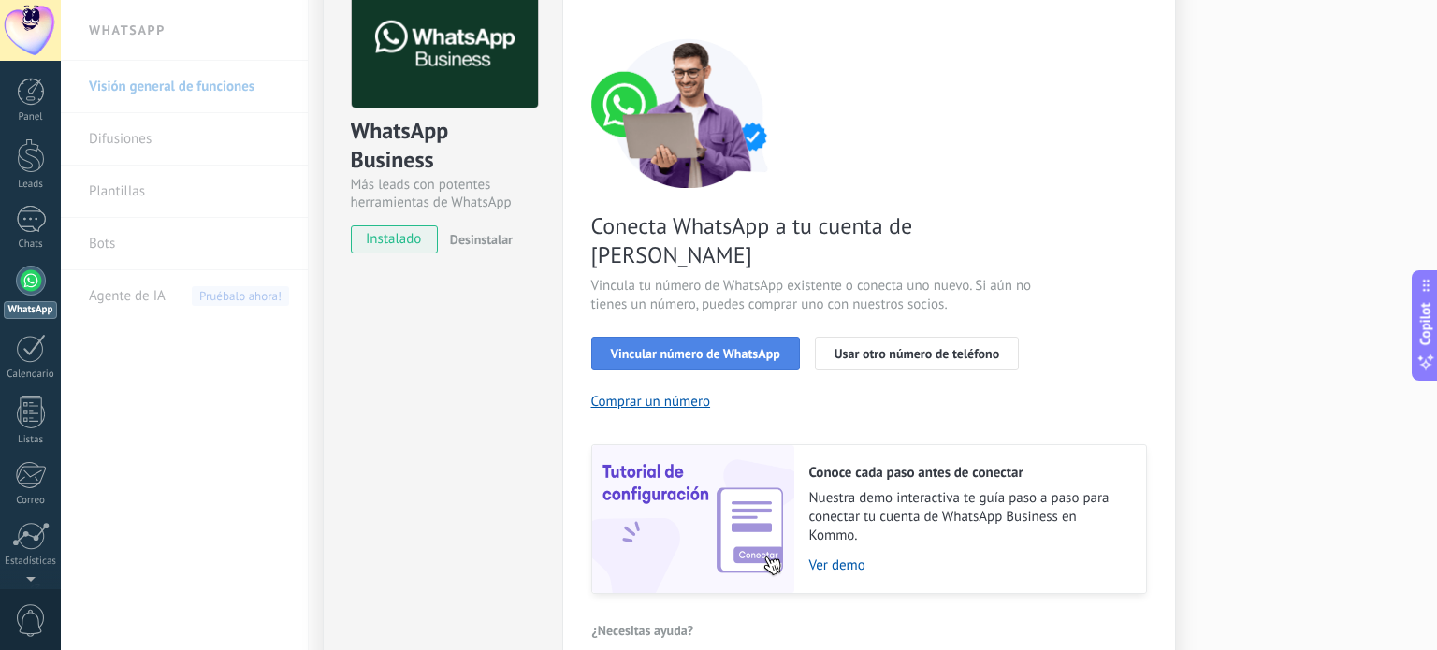
scroll to position [180, 0]
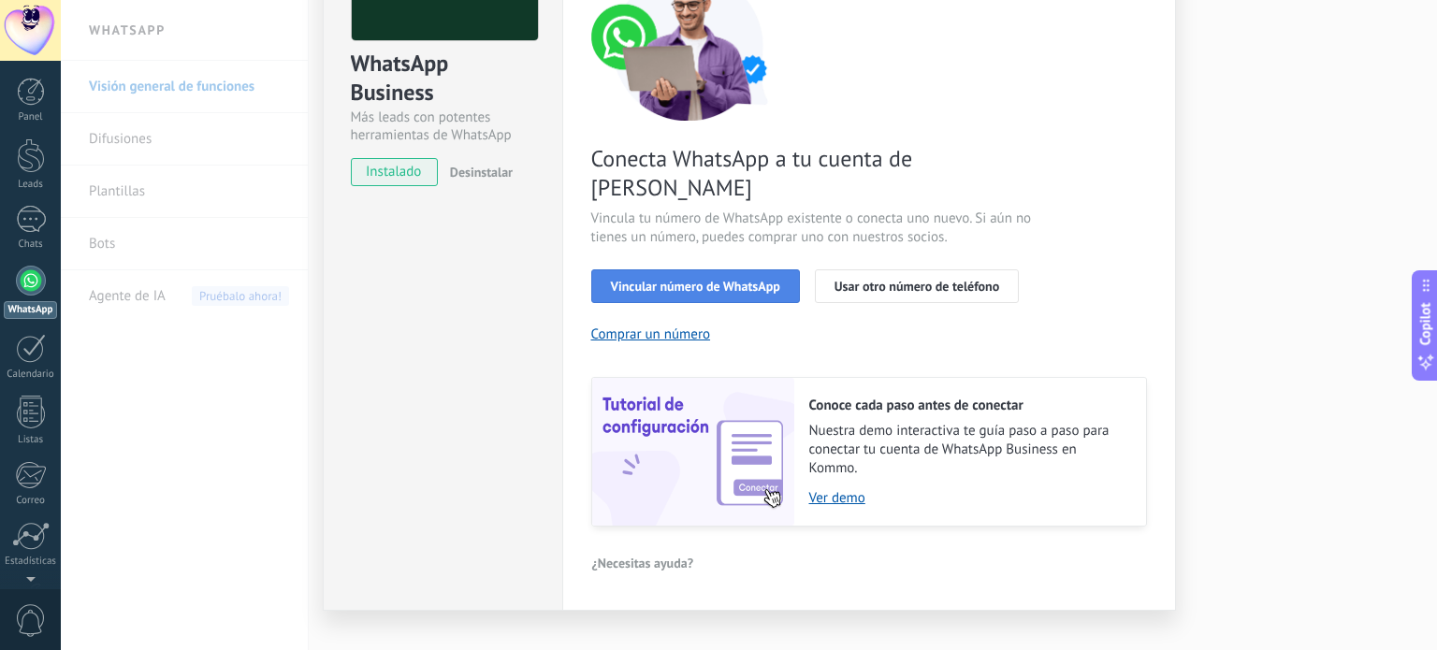
click at [657, 280] on span "Vincular número de WhatsApp" at bounding box center [695, 286] width 169 height 13
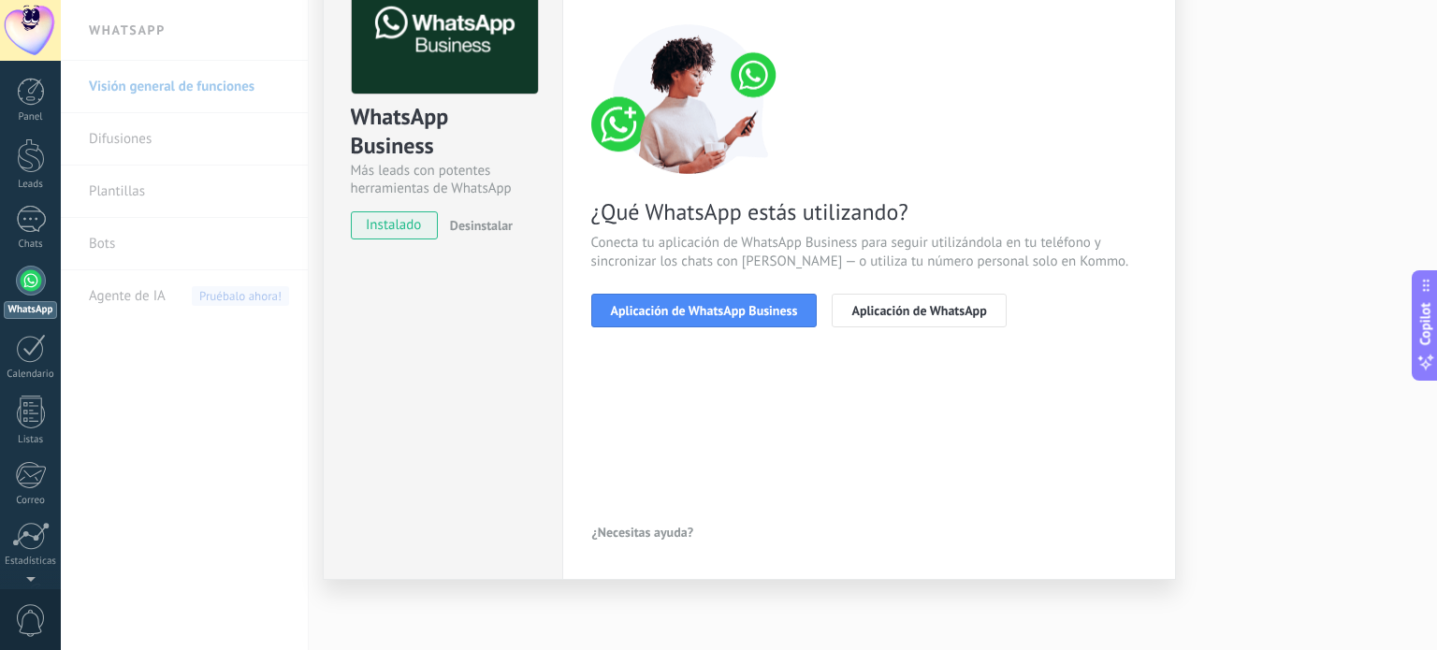
scroll to position [125, 0]
click at [746, 305] on span "Aplicación de WhatsApp Business" at bounding box center [704, 311] width 187 height 13
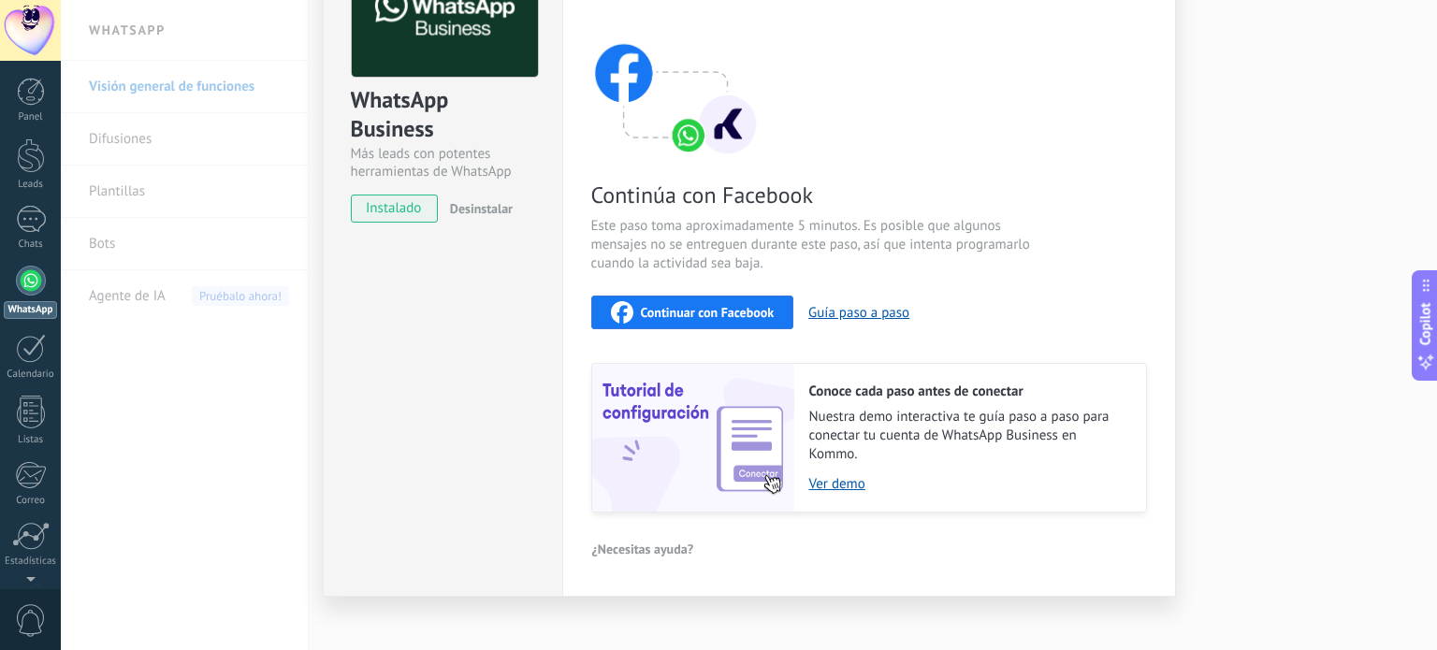
scroll to position [158, 0]
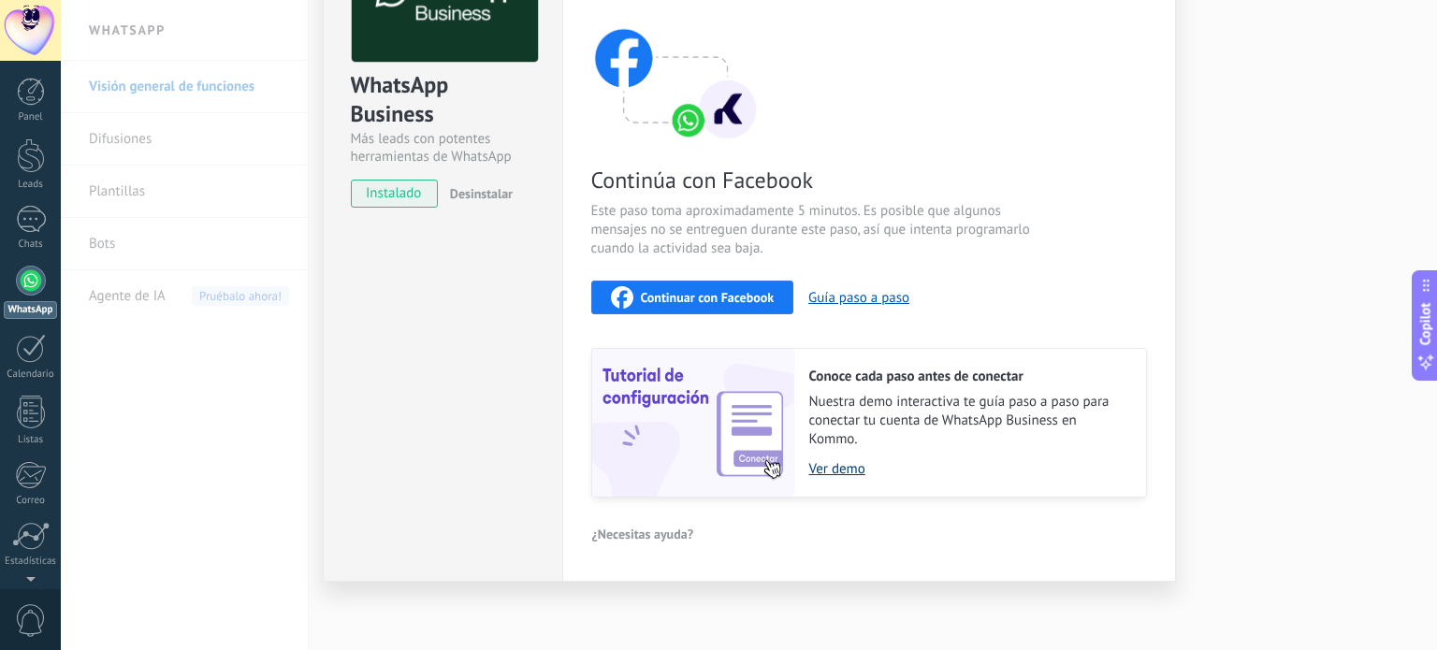
click at [836, 467] on link "Ver demo" at bounding box center [968, 469] width 318 height 18
click at [669, 299] on span "Continuar con Facebook" at bounding box center [708, 297] width 134 height 13
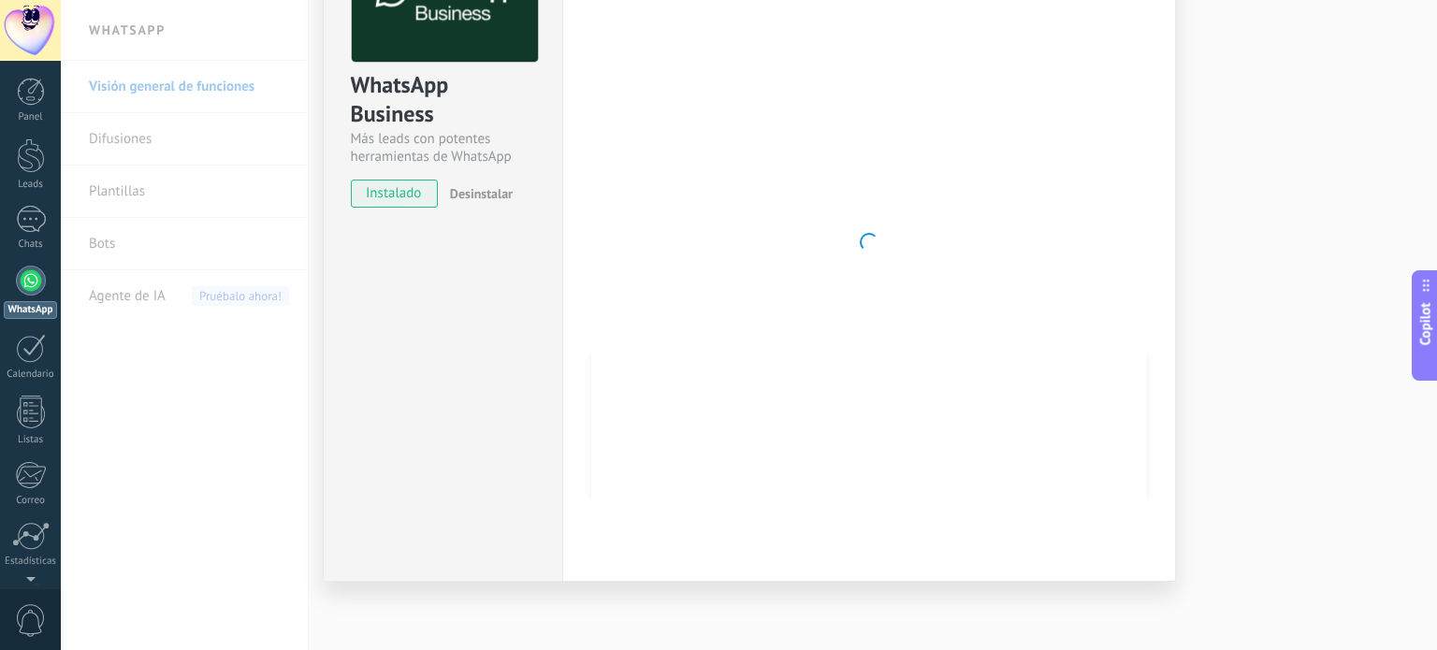
click at [1115, 134] on div at bounding box center [869, 242] width 556 height 612
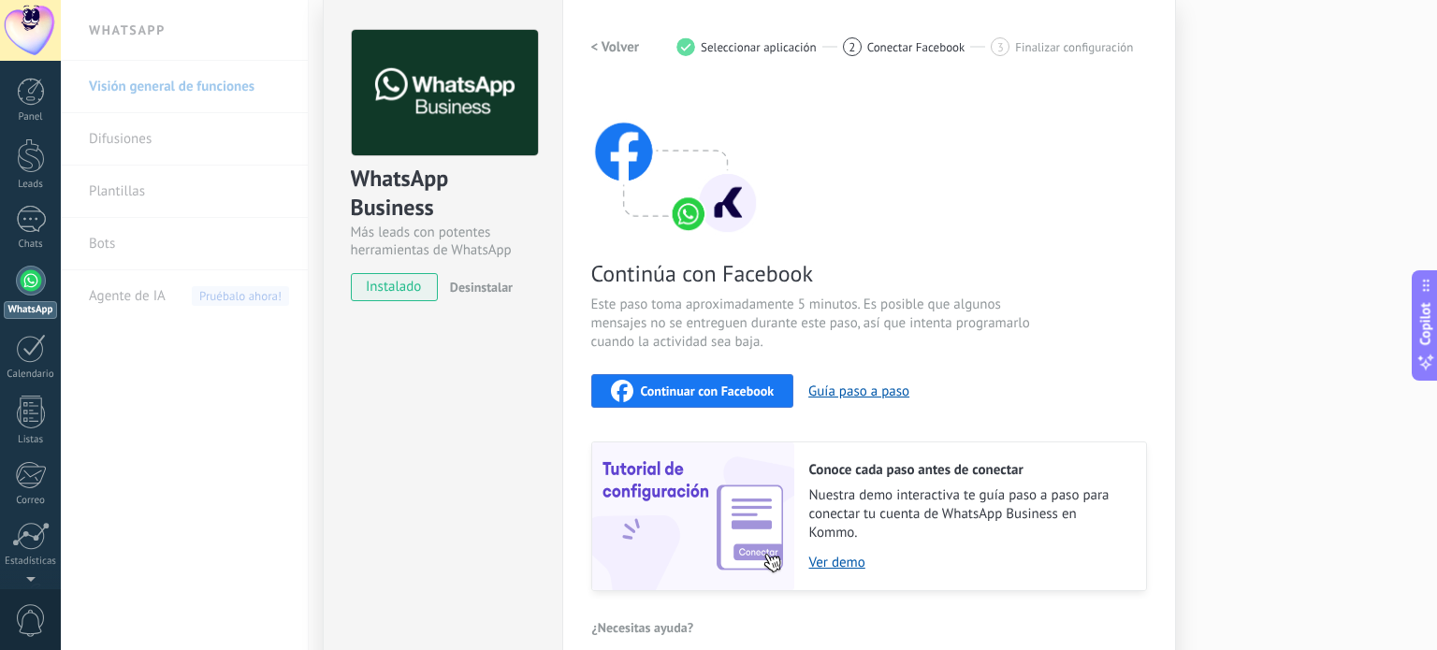
scroll to position [0, 0]
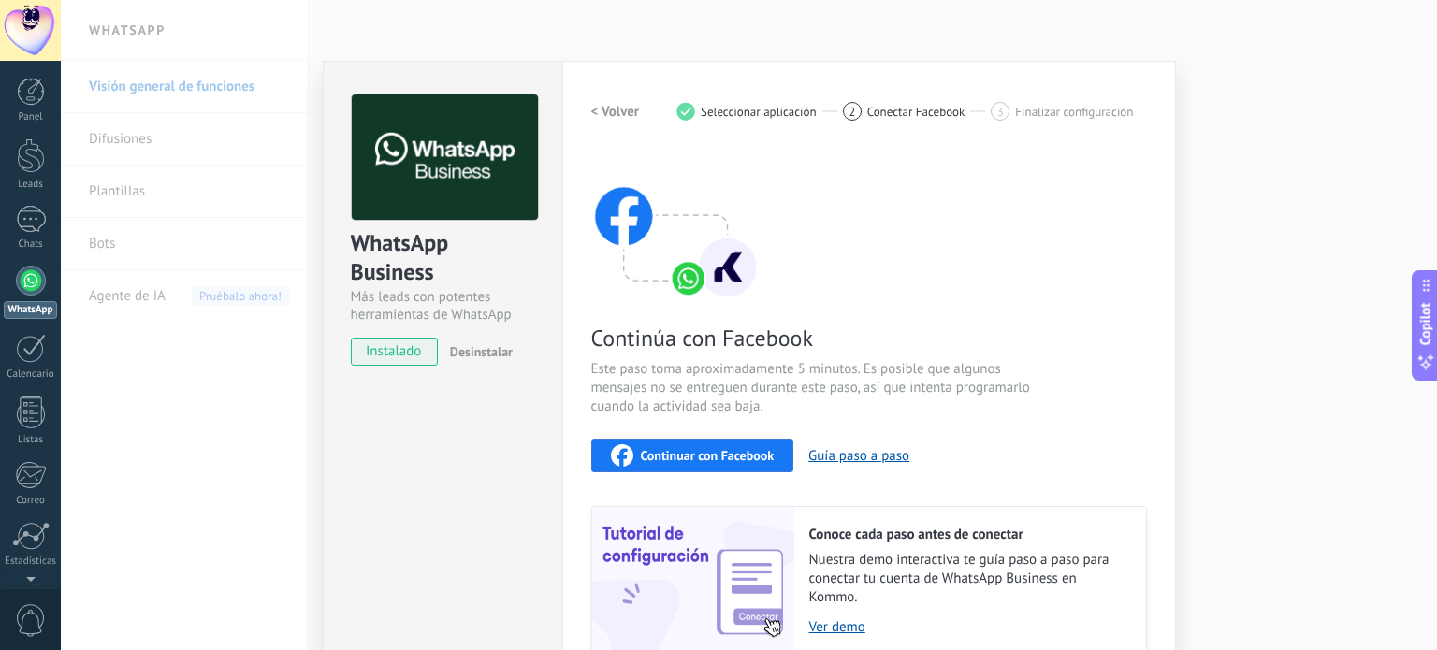
click at [718, 457] on span "Continuar con Facebook" at bounding box center [708, 455] width 134 height 13
click at [860, 455] on button "Guía paso a paso" at bounding box center [859, 456] width 101 height 18
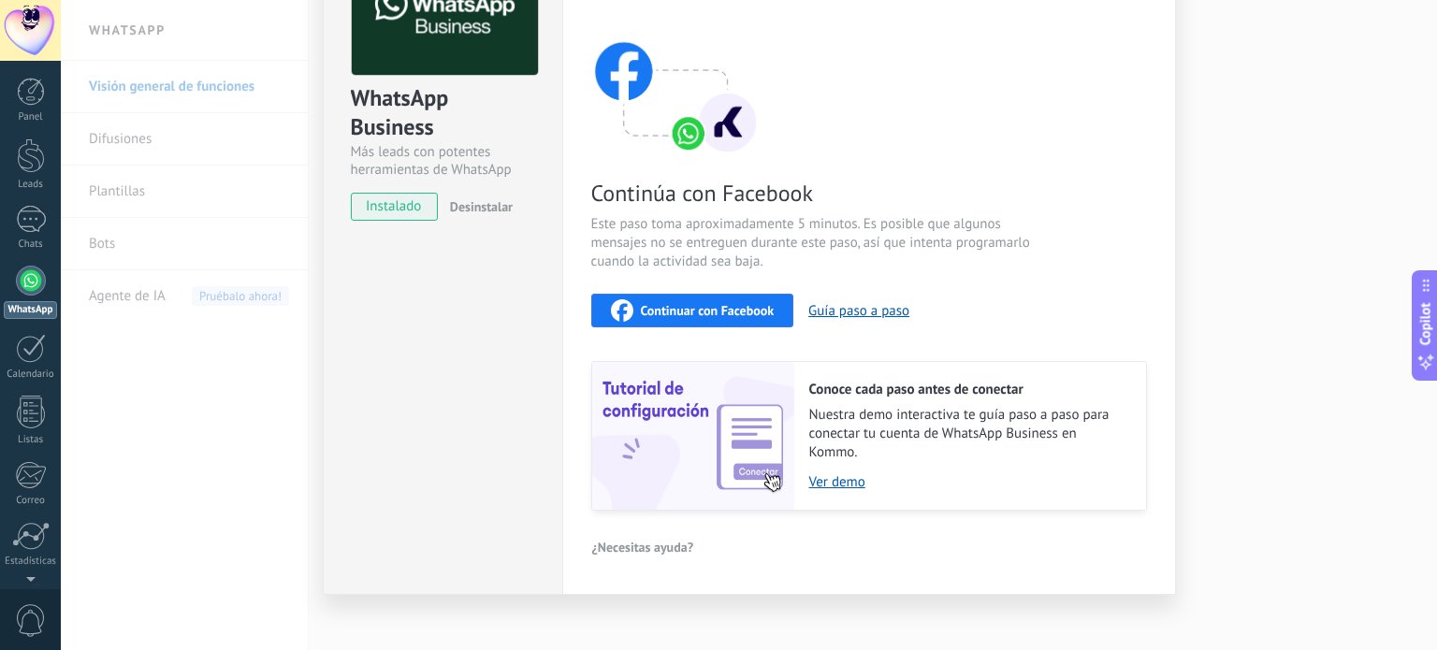
scroll to position [158, 0]
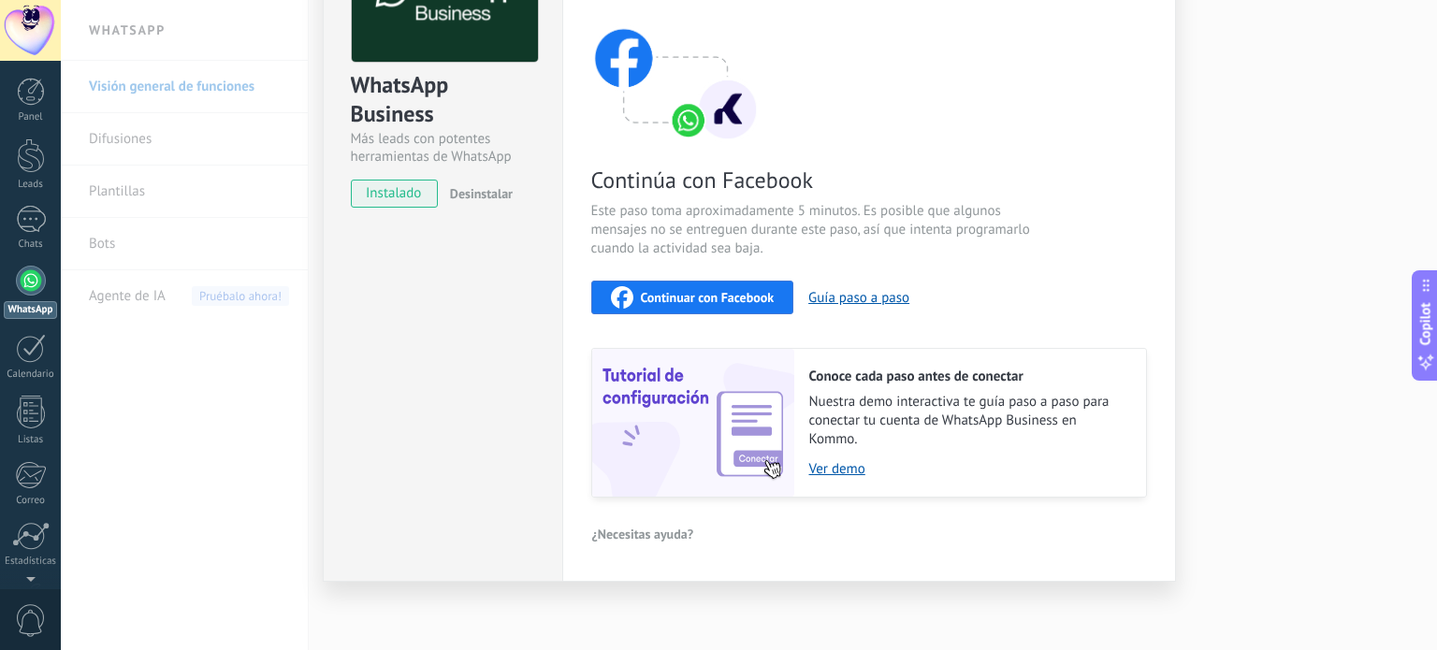
click at [682, 384] on img at bounding box center [693, 423] width 202 height 148
click at [824, 471] on link "Ver demo" at bounding box center [968, 469] width 318 height 18
click at [662, 287] on div "Continuar con Facebook" at bounding box center [693, 297] width 164 height 22
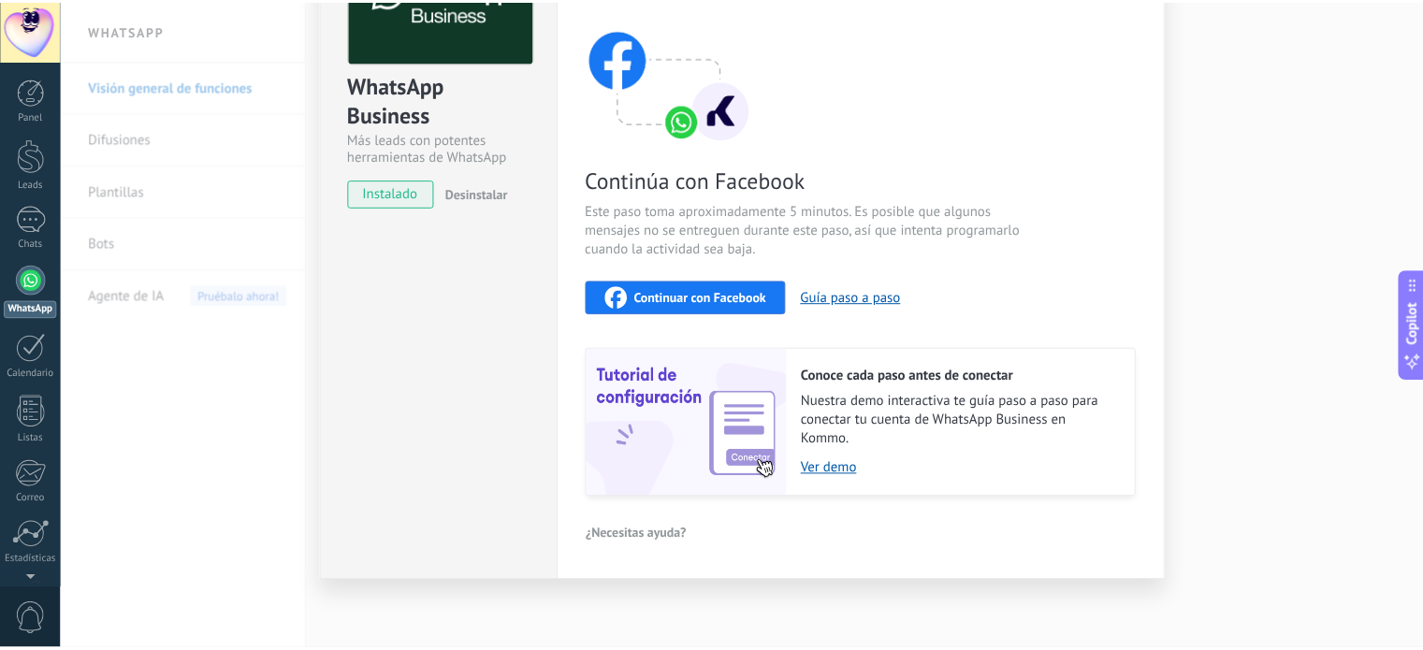
scroll to position [0, 0]
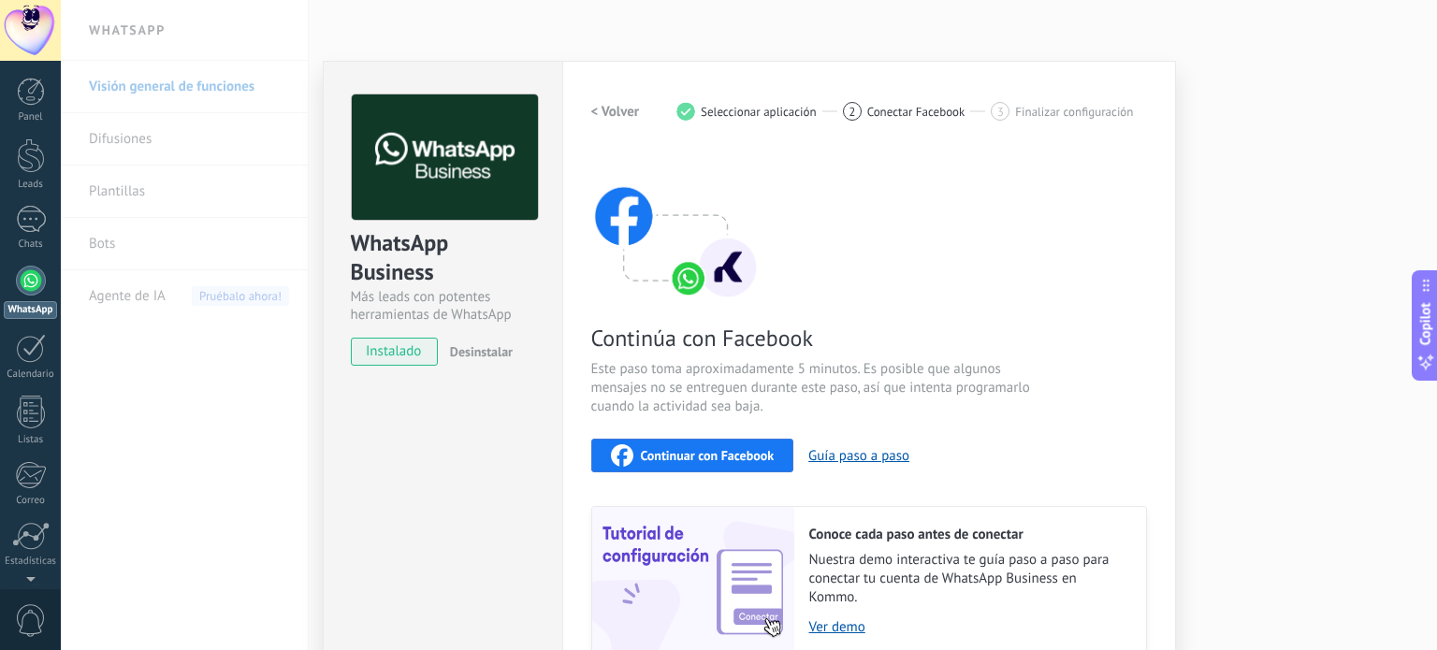
click at [648, 24] on div "WhatsApp Business Más leads con potentes herramientas de WhatsApp instalado Des…" at bounding box center [749, 325] width 1377 height 650
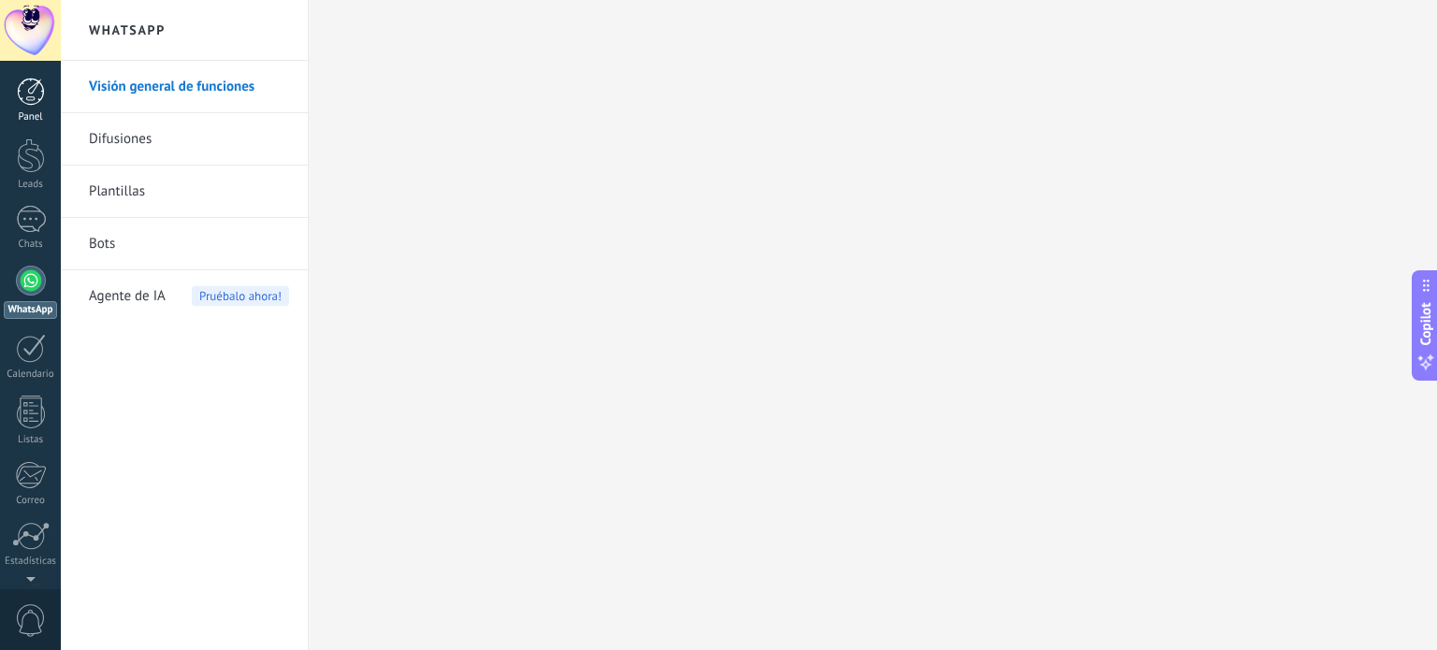
click at [40, 107] on link "Panel" at bounding box center [30, 101] width 61 height 46
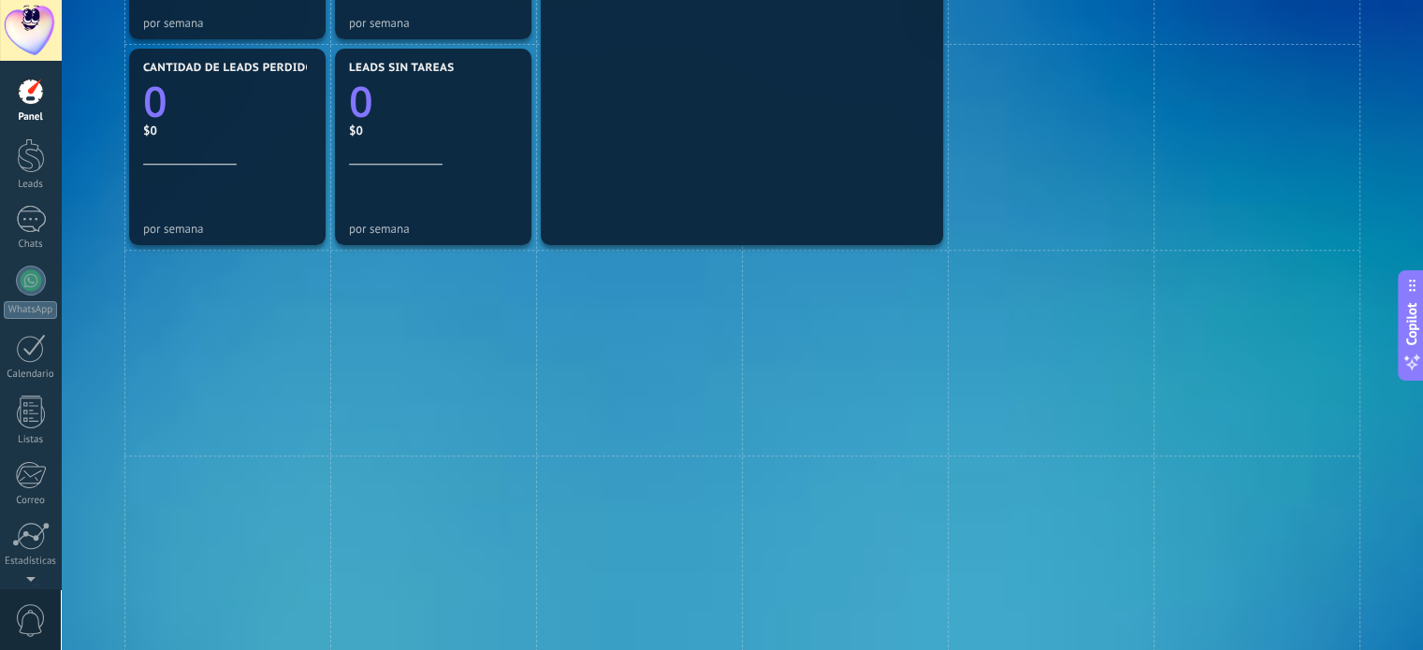
scroll to position [281, 0]
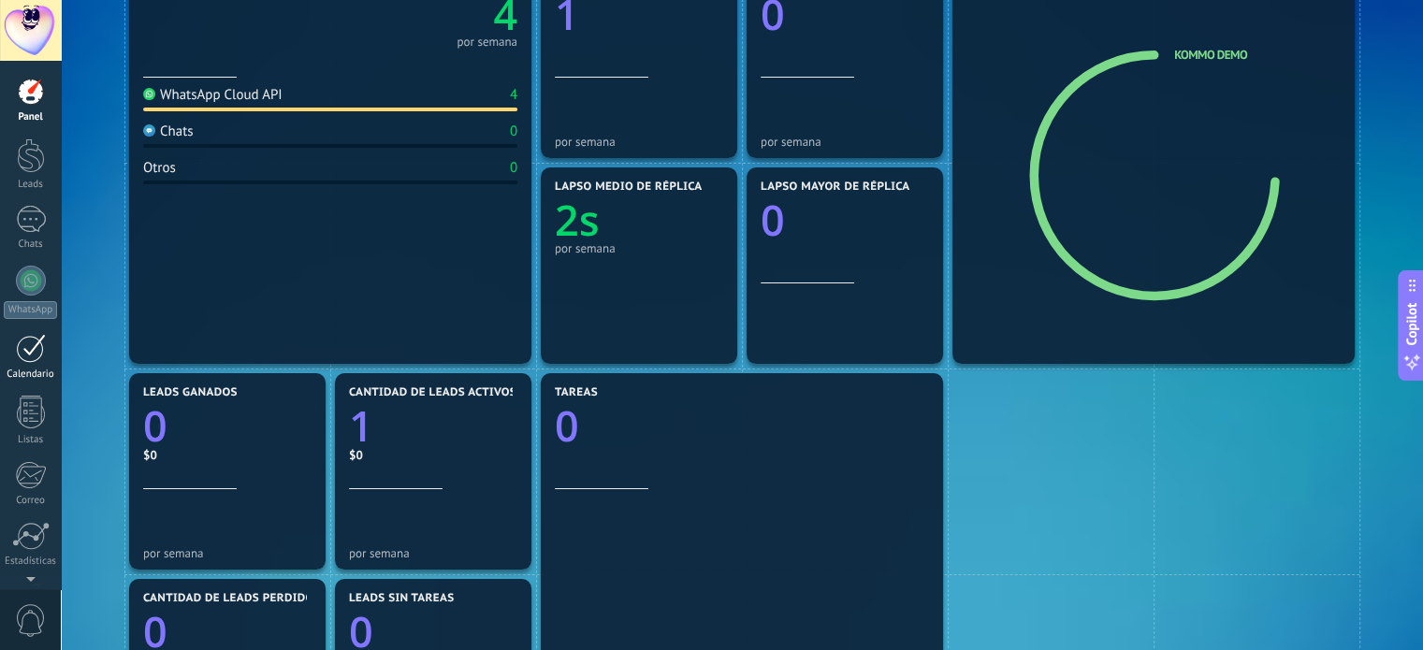
click at [16, 341] on div at bounding box center [31, 348] width 30 height 29
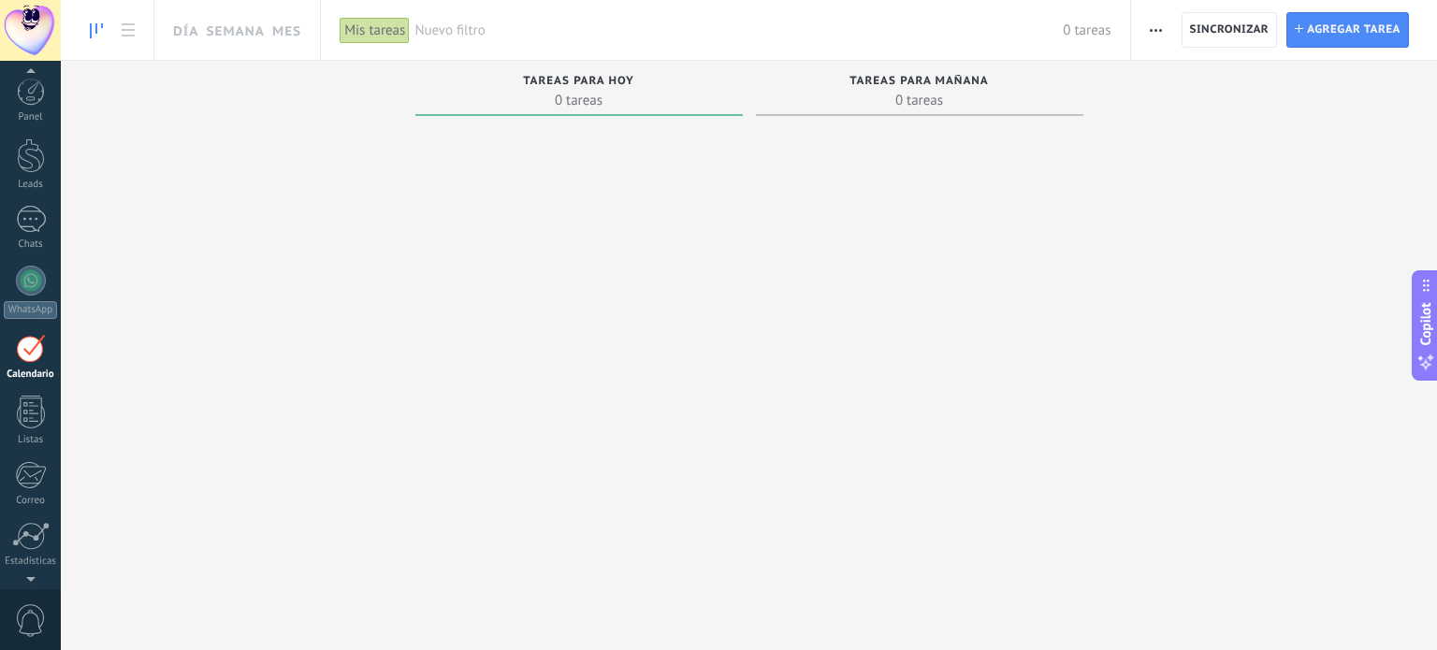
scroll to position [52, 0]
click at [27, 23] on div at bounding box center [30, 30] width 61 height 61
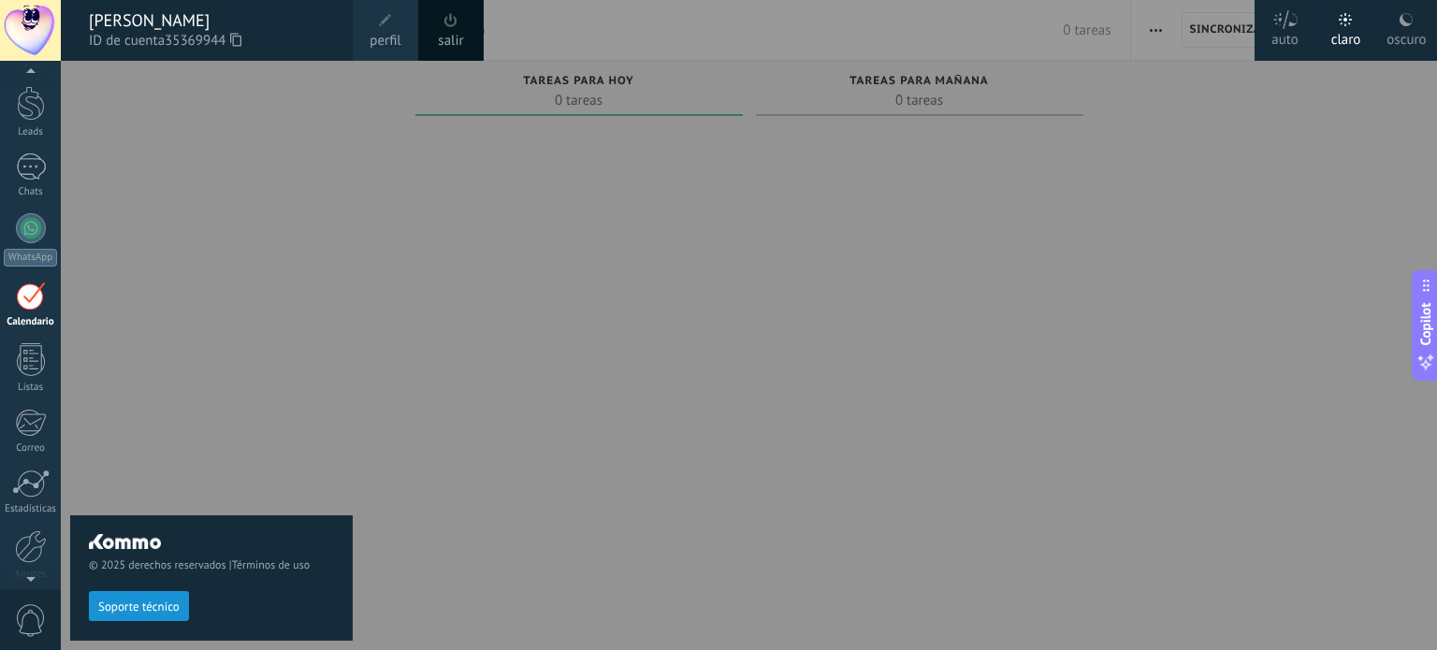
click at [182, 134] on div "© 2025 derechos reservados | Términos de uso Soporte técnico" at bounding box center [211, 356] width 283 height 590
click at [54, 23] on div at bounding box center [30, 30] width 61 height 61
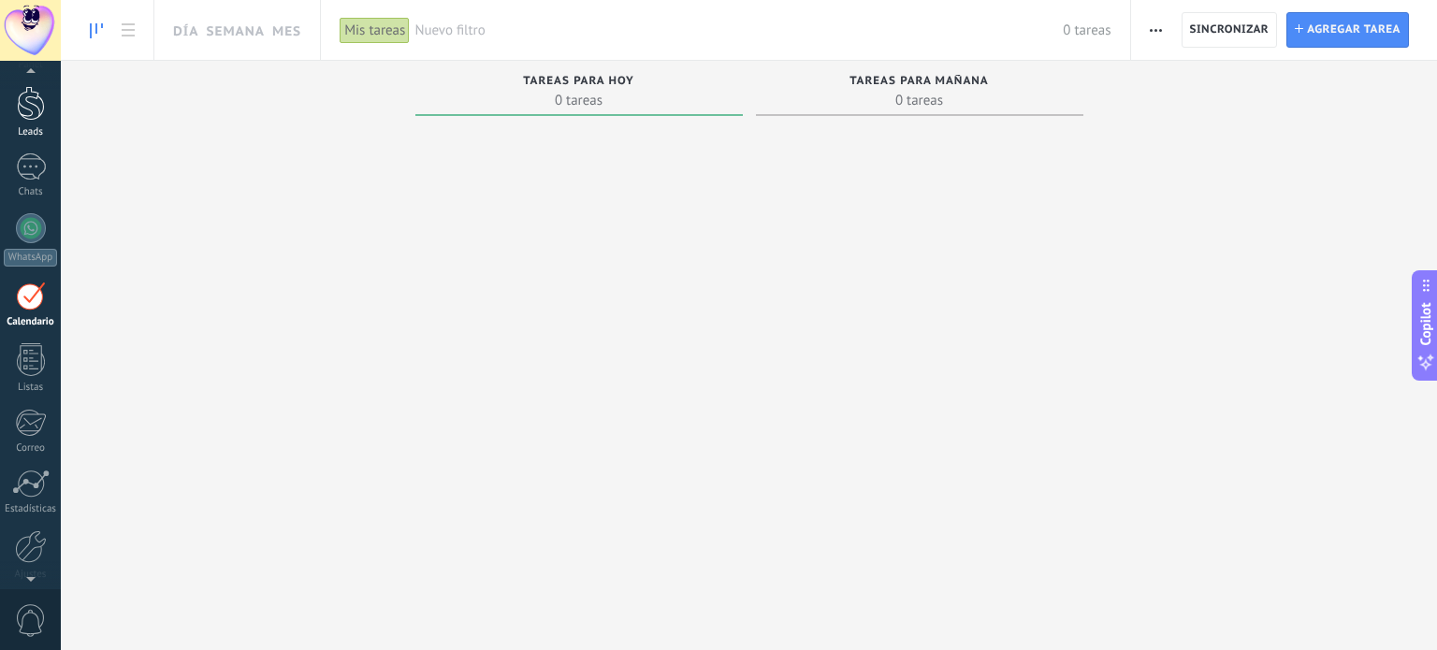
click at [45, 115] on link "Leads" at bounding box center [30, 112] width 61 height 52
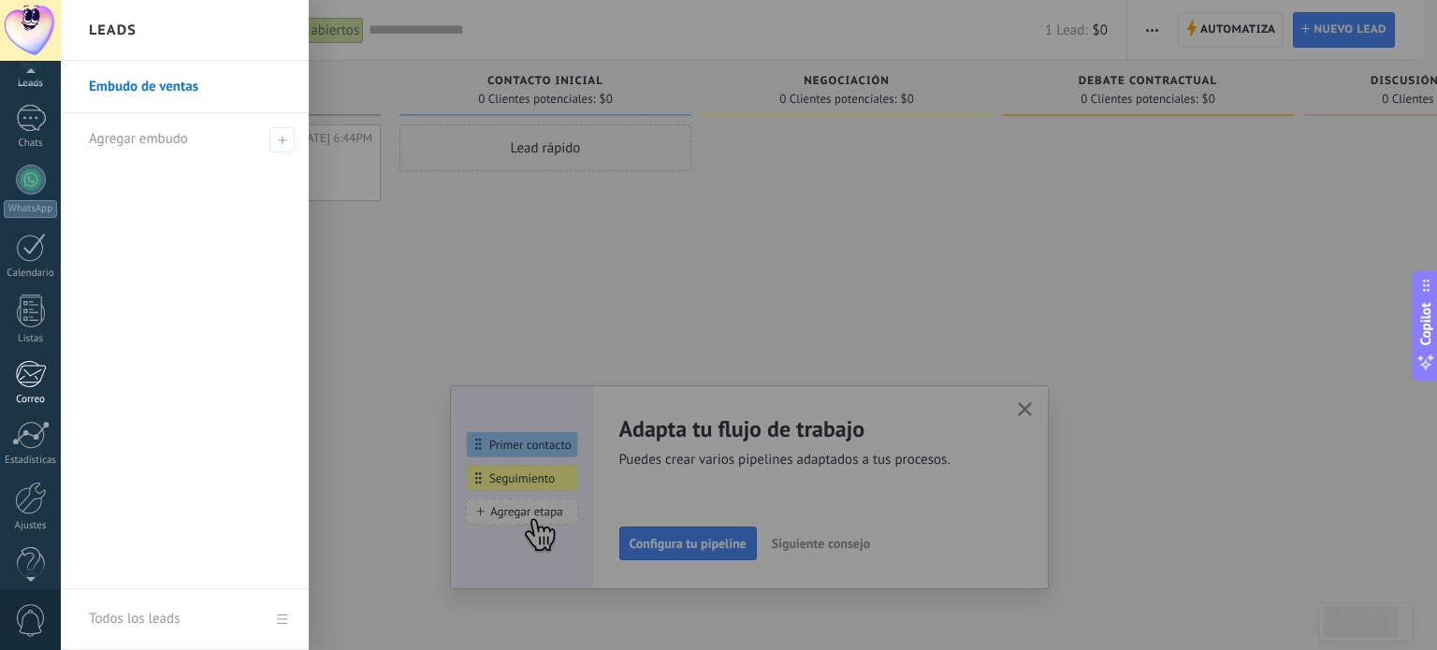
scroll to position [127, 0]
click at [52, 334] on link "Correo" at bounding box center [30, 357] width 61 height 46
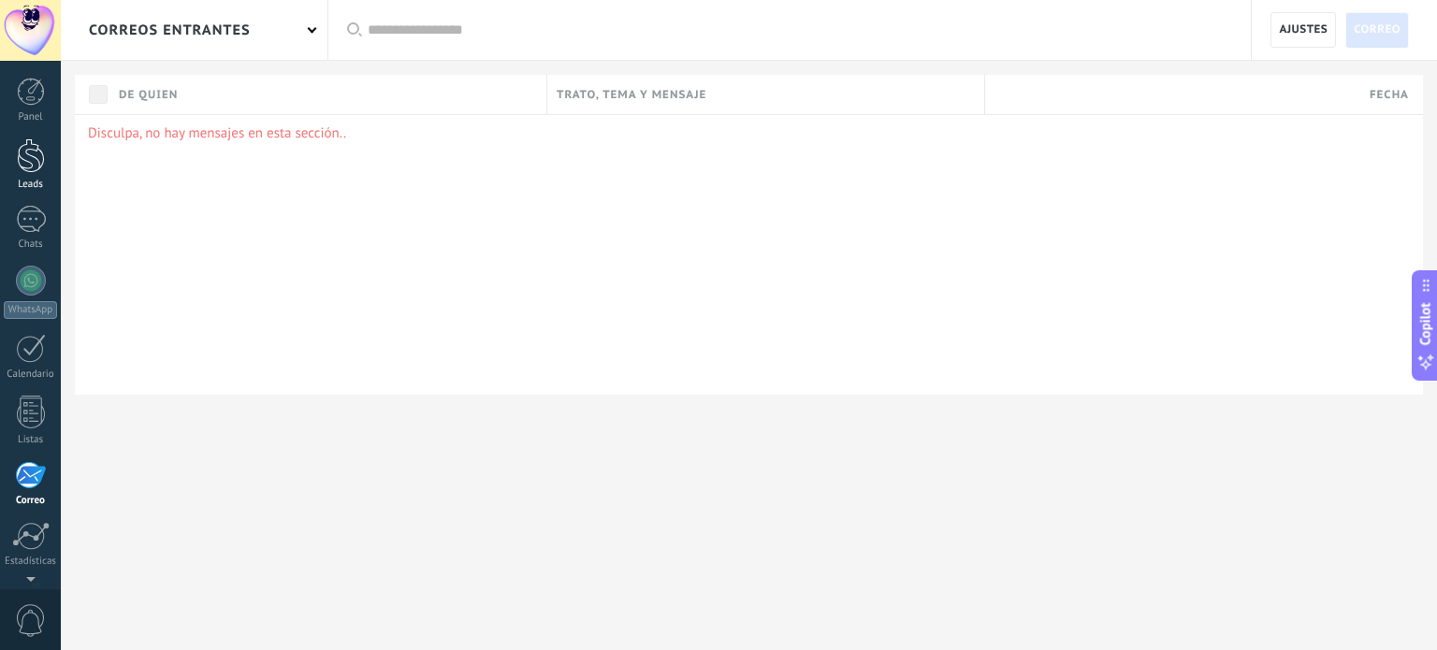
click at [19, 157] on div at bounding box center [31, 155] width 28 height 35
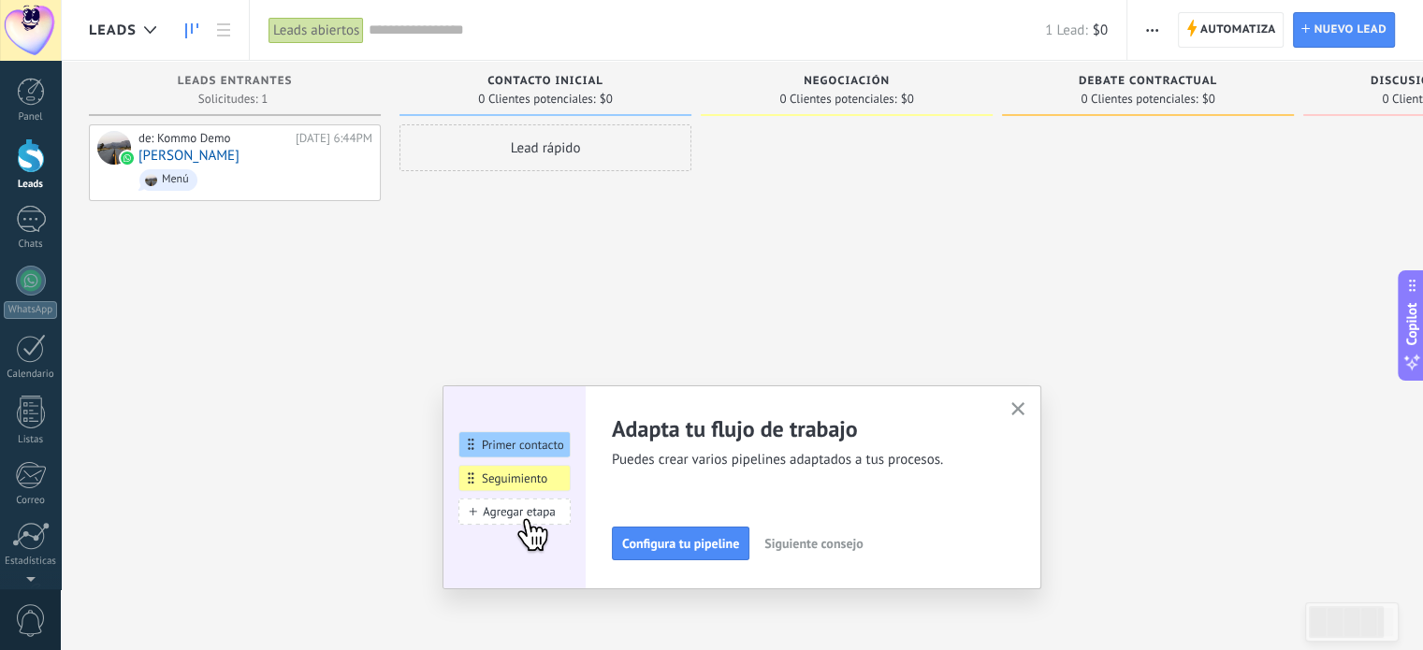
click at [1150, 27] on span "button" at bounding box center [1152, 30] width 12 height 36
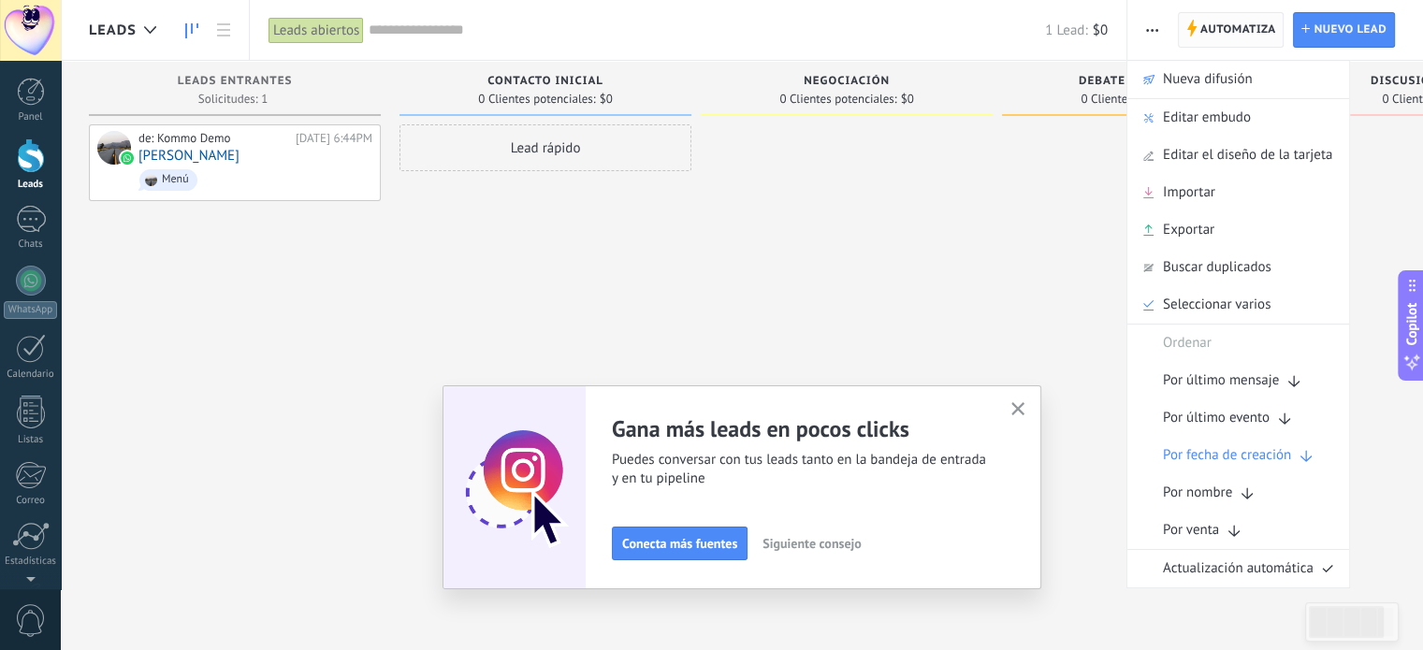
click at [1236, 25] on span "Automatiza" at bounding box center [1239, 30] width 76 height 34
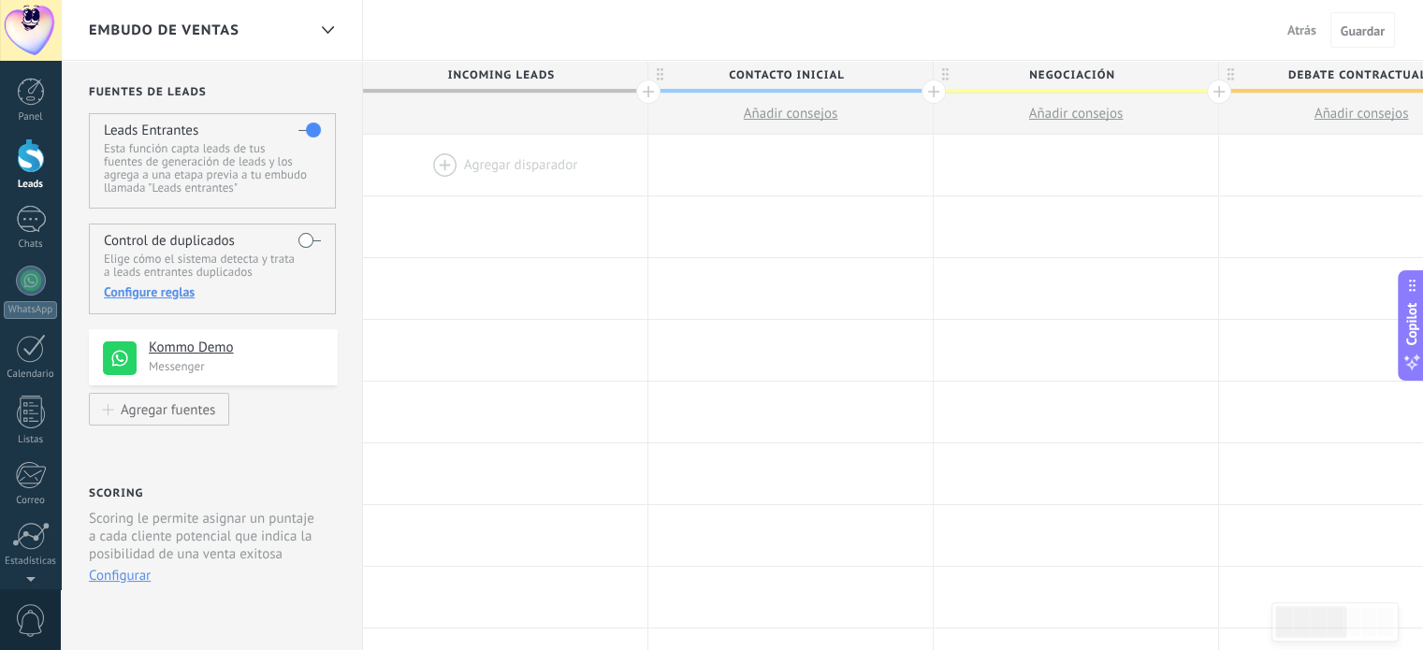
click at [182, 345] on h4 "Kommo Demo" at bounding box center [236, 348] width 175 height 19
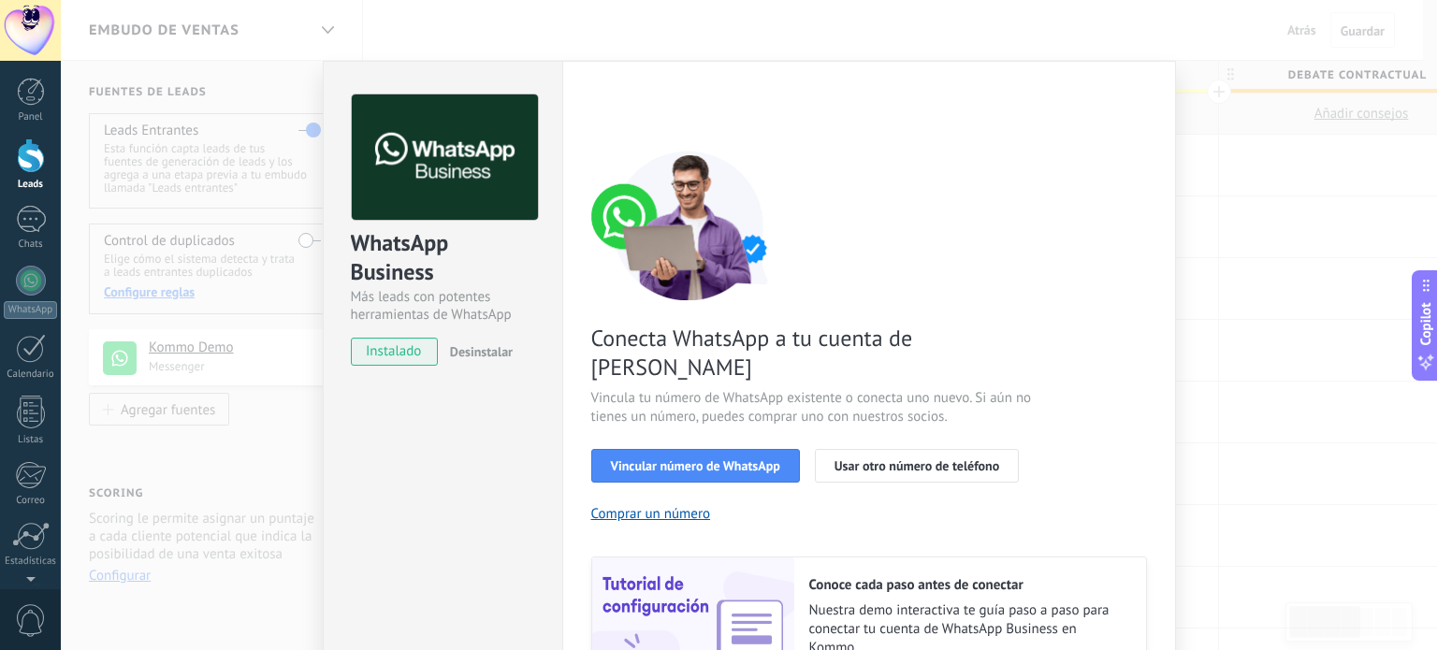
click at [630, 42] on div "WhatsApp Business Más leads con potentes herramientas de WhatsApp instalado Des…" at bounding box center [749, 325] width 1377 height 650
